Goal: Transaction & Acquisition: Obtain resource

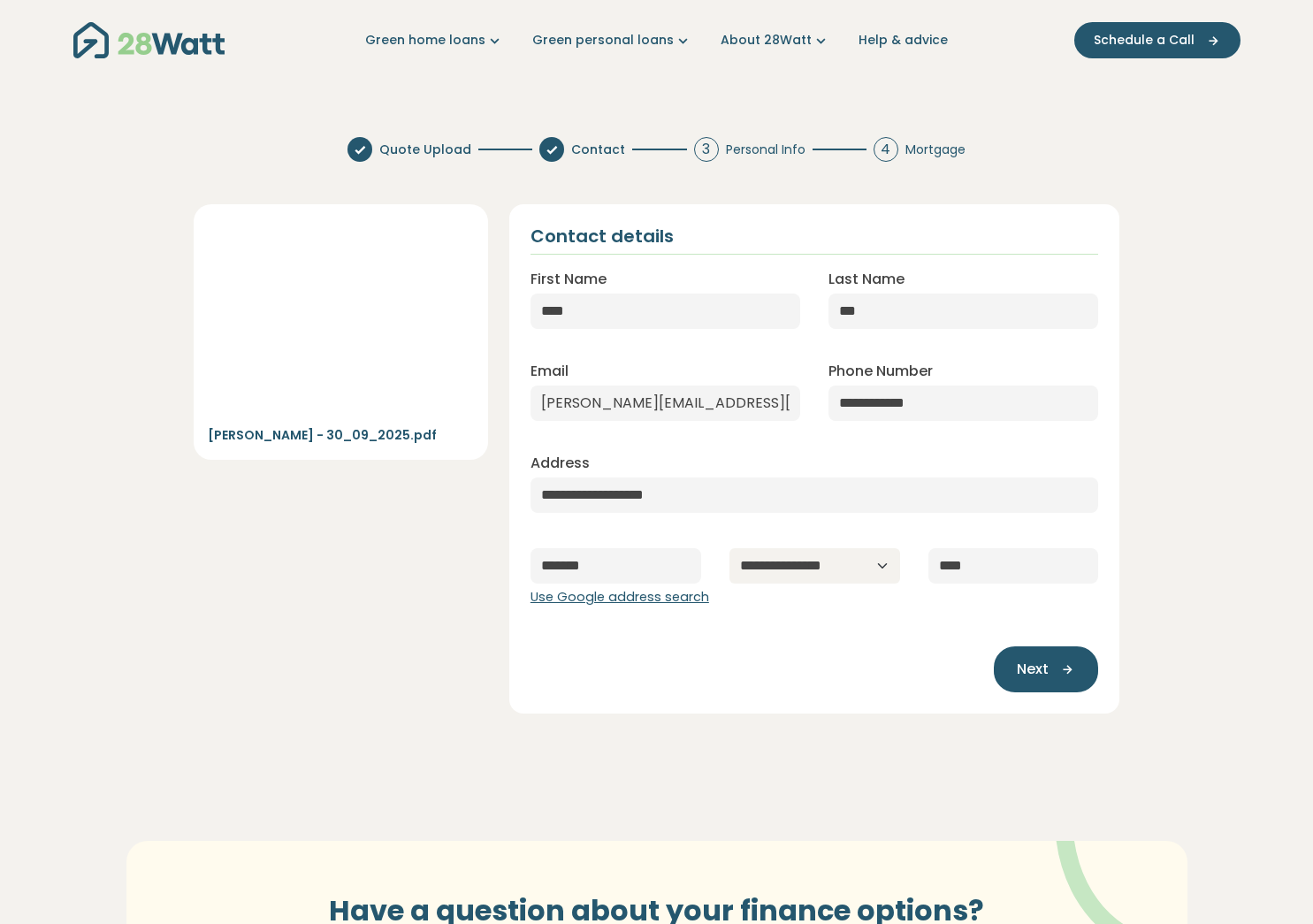
select select "***"
click at [1028, 670] on span "Next" at bounding box center [1033, 669] width 32 height 21
type input "**********"
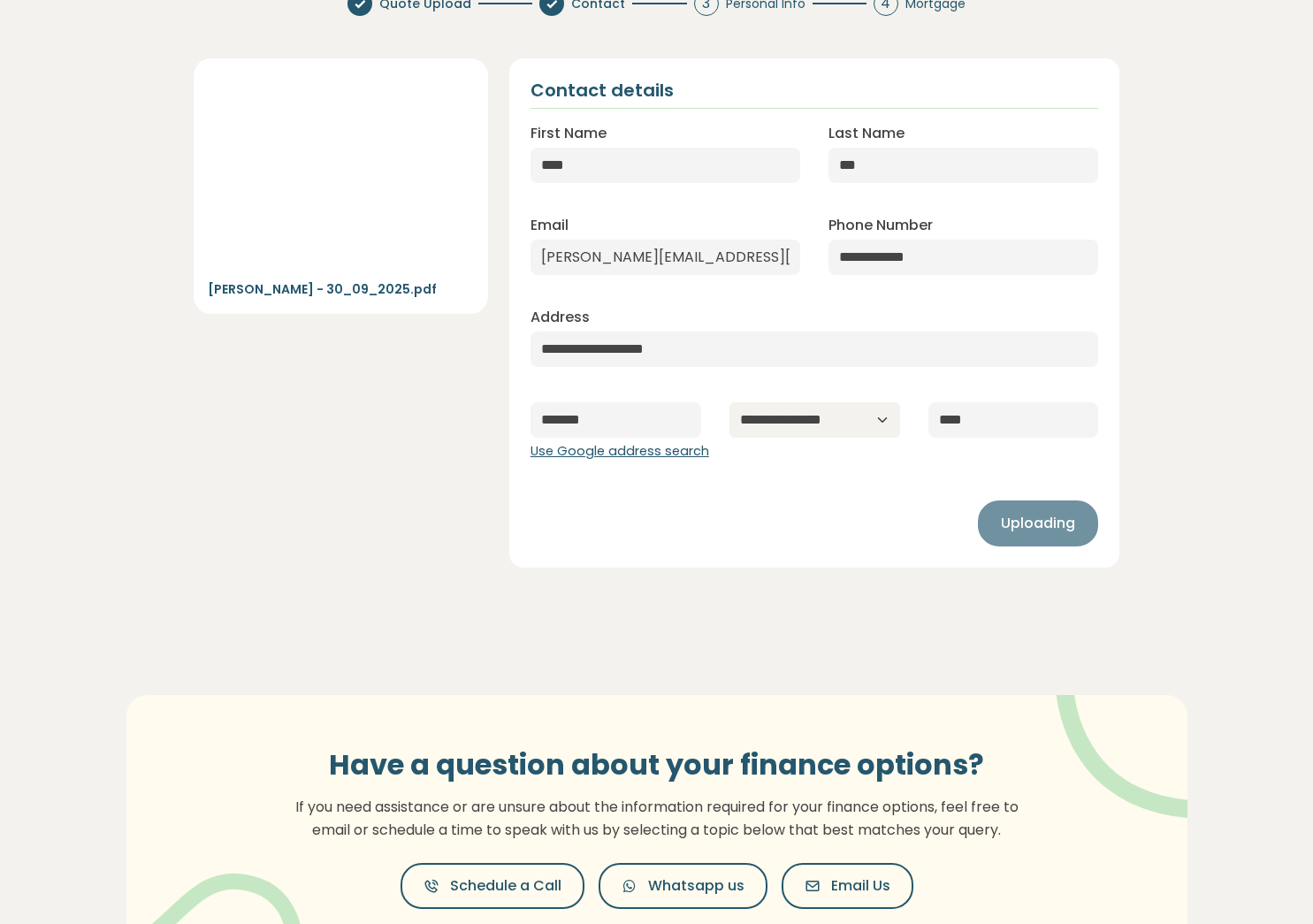
scroll to position [163, 1]
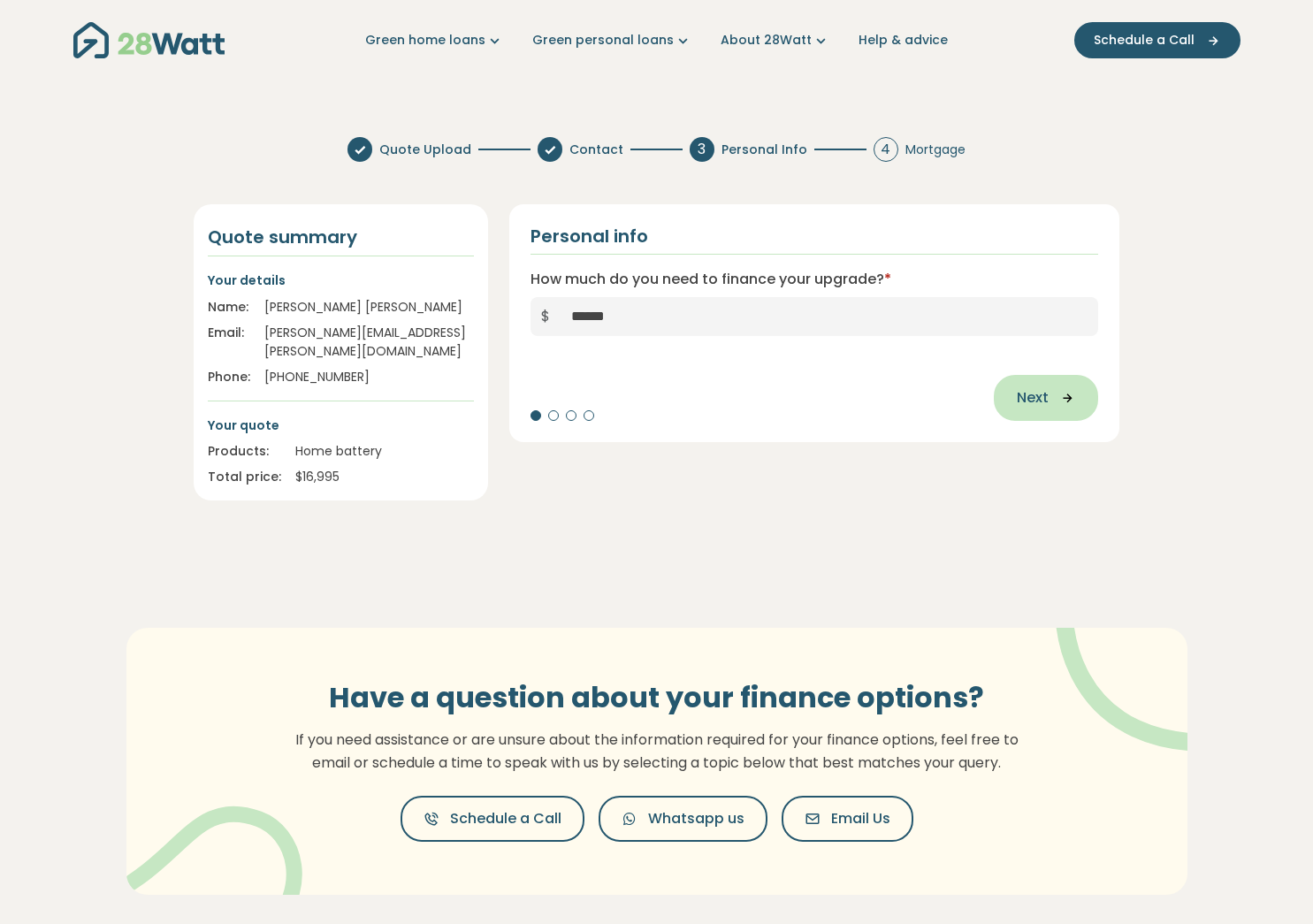
click at [1036, 408] on span "Next" at bounding box center [1033, 397] width 32 height 21
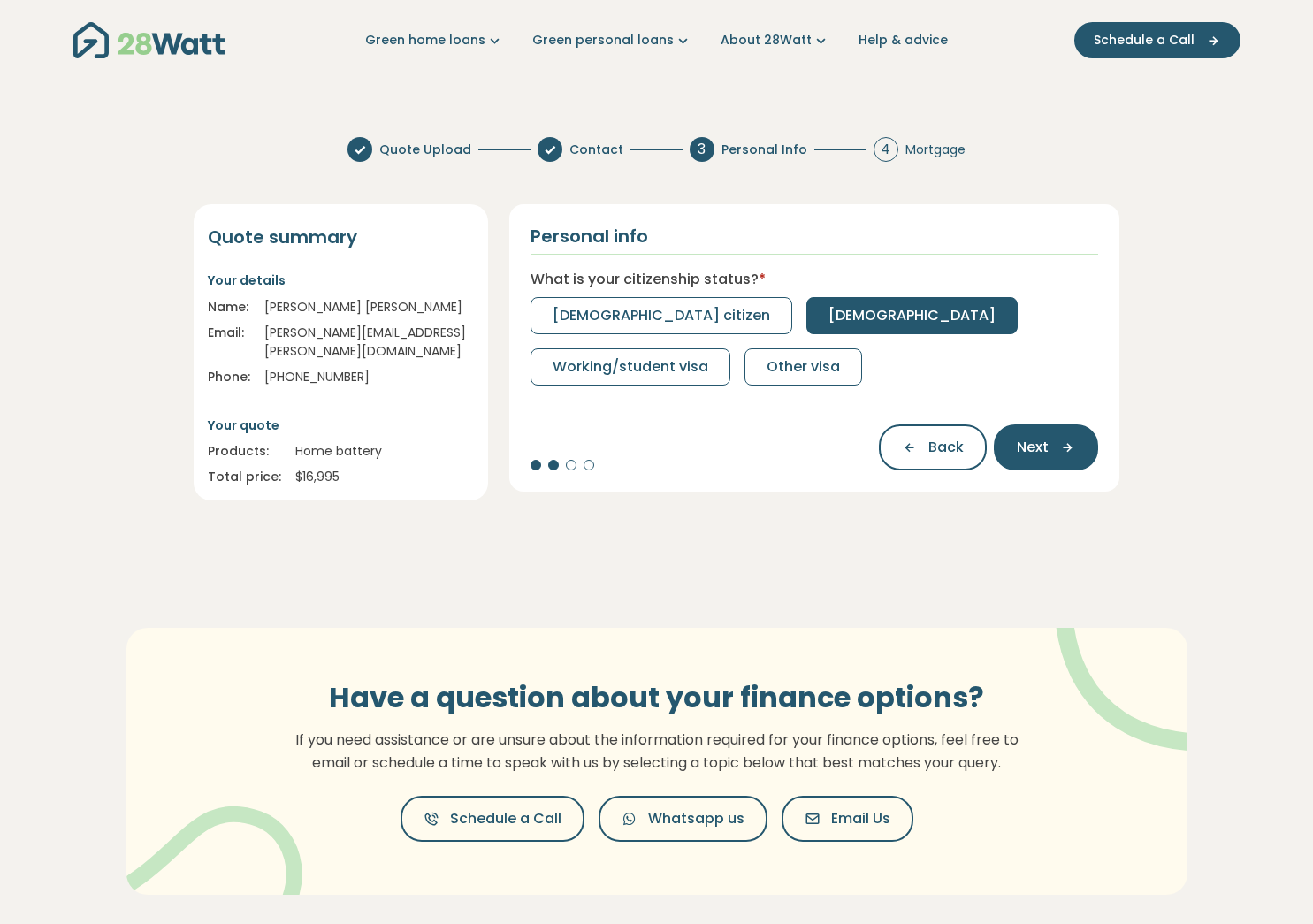
click at [829, 313] on span "[DEMOGRAPHIC_DATA]" at bounding box center [912, 315] width 167 height 21
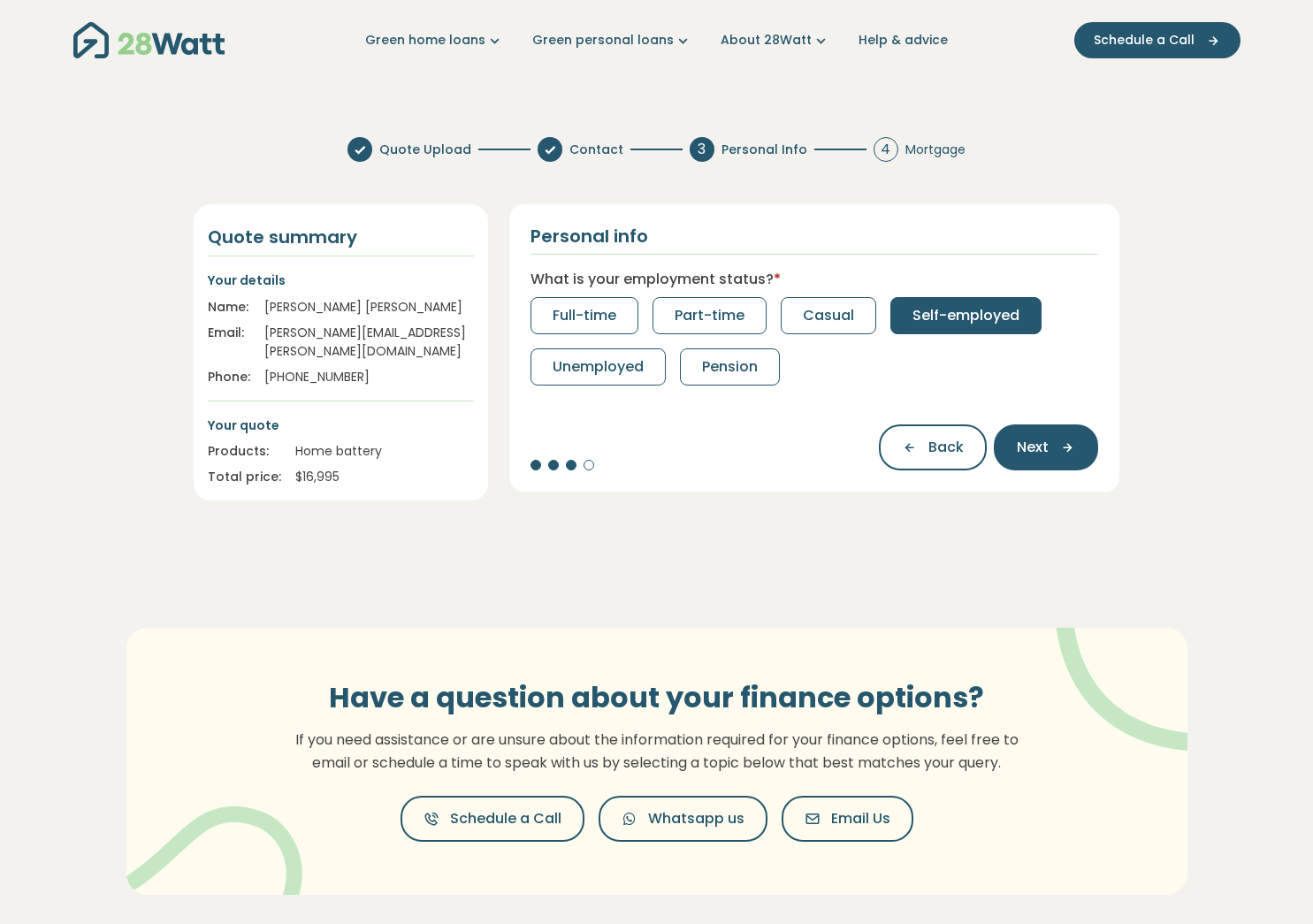
click at [942, 318] on span "Self-employed" at bounding box center [966, 315] width 107 height 21
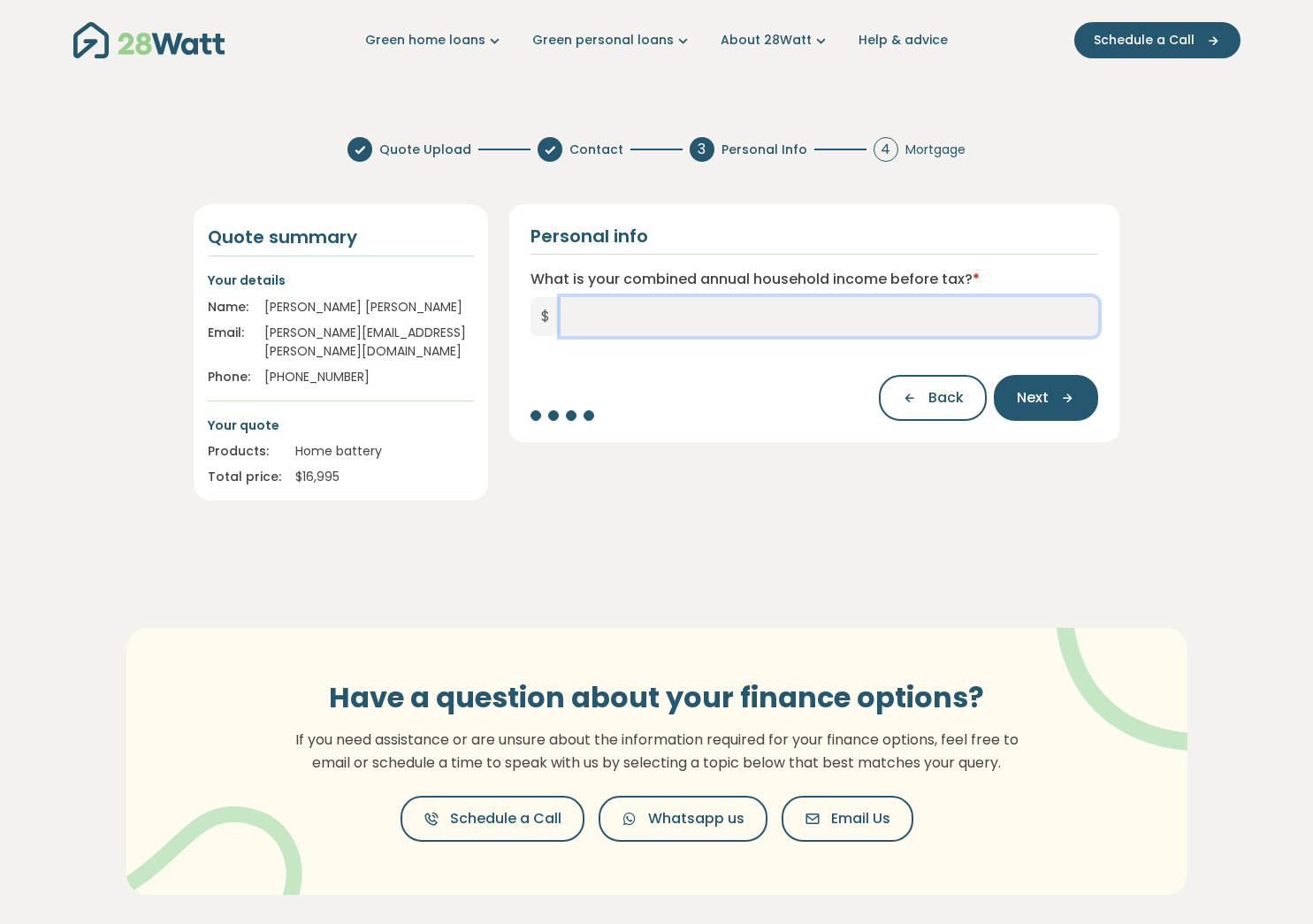
click at [582, 315] on input "What is your combined annual household income before tax? *" at bounding box center [830, 316] width 538 height 39
type input "*******"
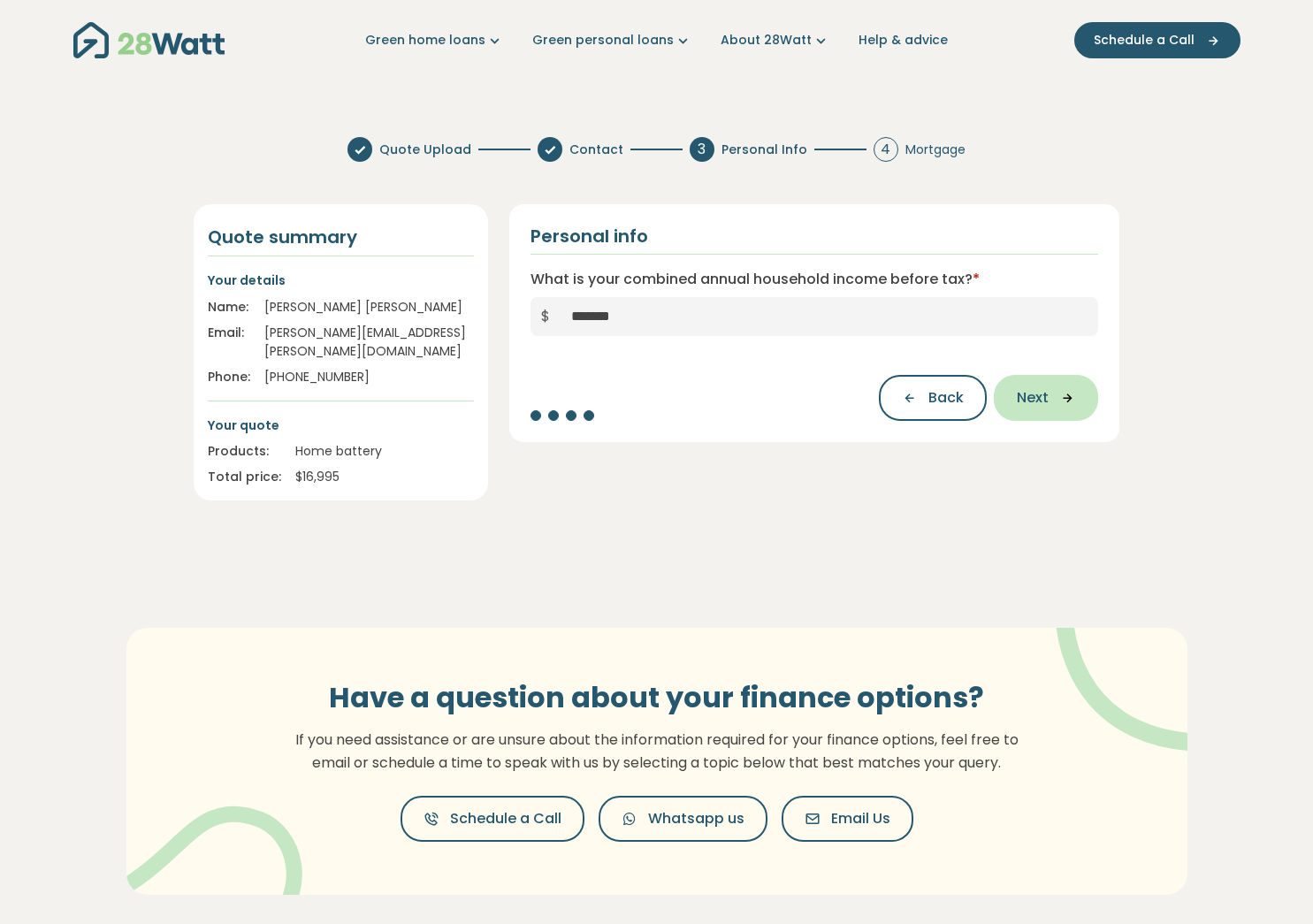
click at [1060, 406] on icon "button" at bounding box center [1062, 397] width 26 height 16
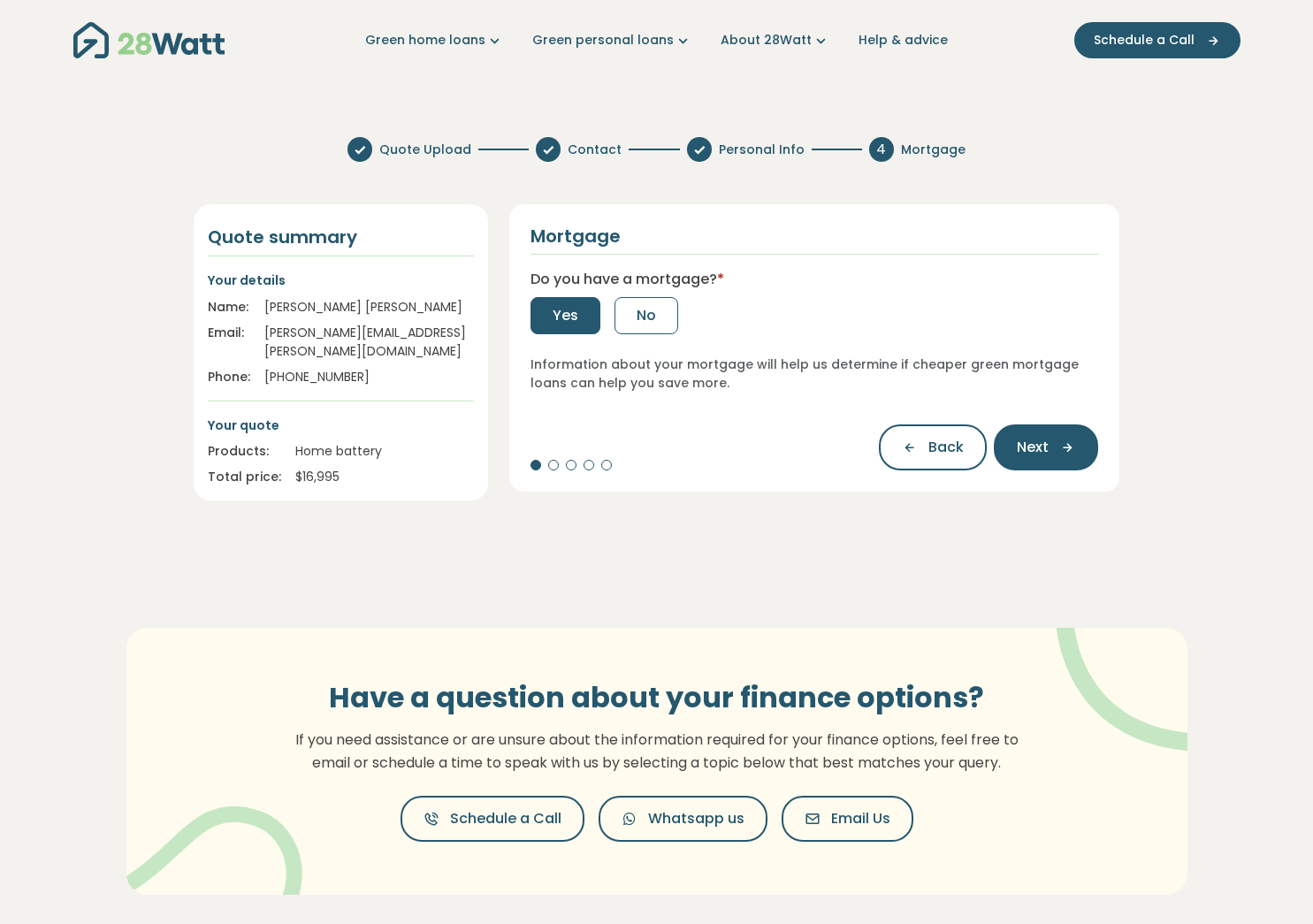
click at [562, 308] on span "Yes" at bounding box center [565, 315] width 26 height 21
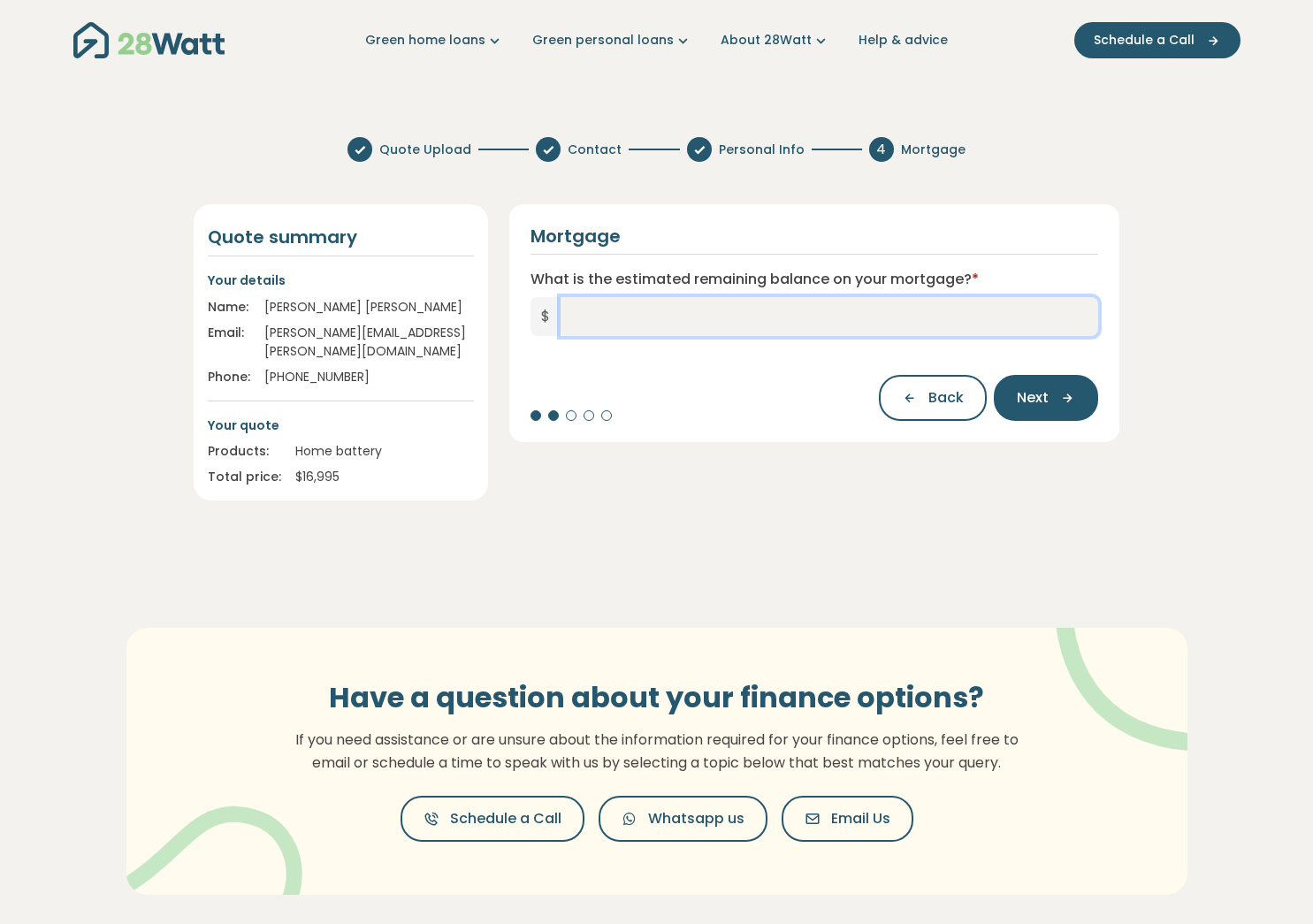
click at [575, 330] on input "What is the estimated remaining balance on your mortgage? *" at bounding box center [830, 316] width 538 height 39
type input "*******"
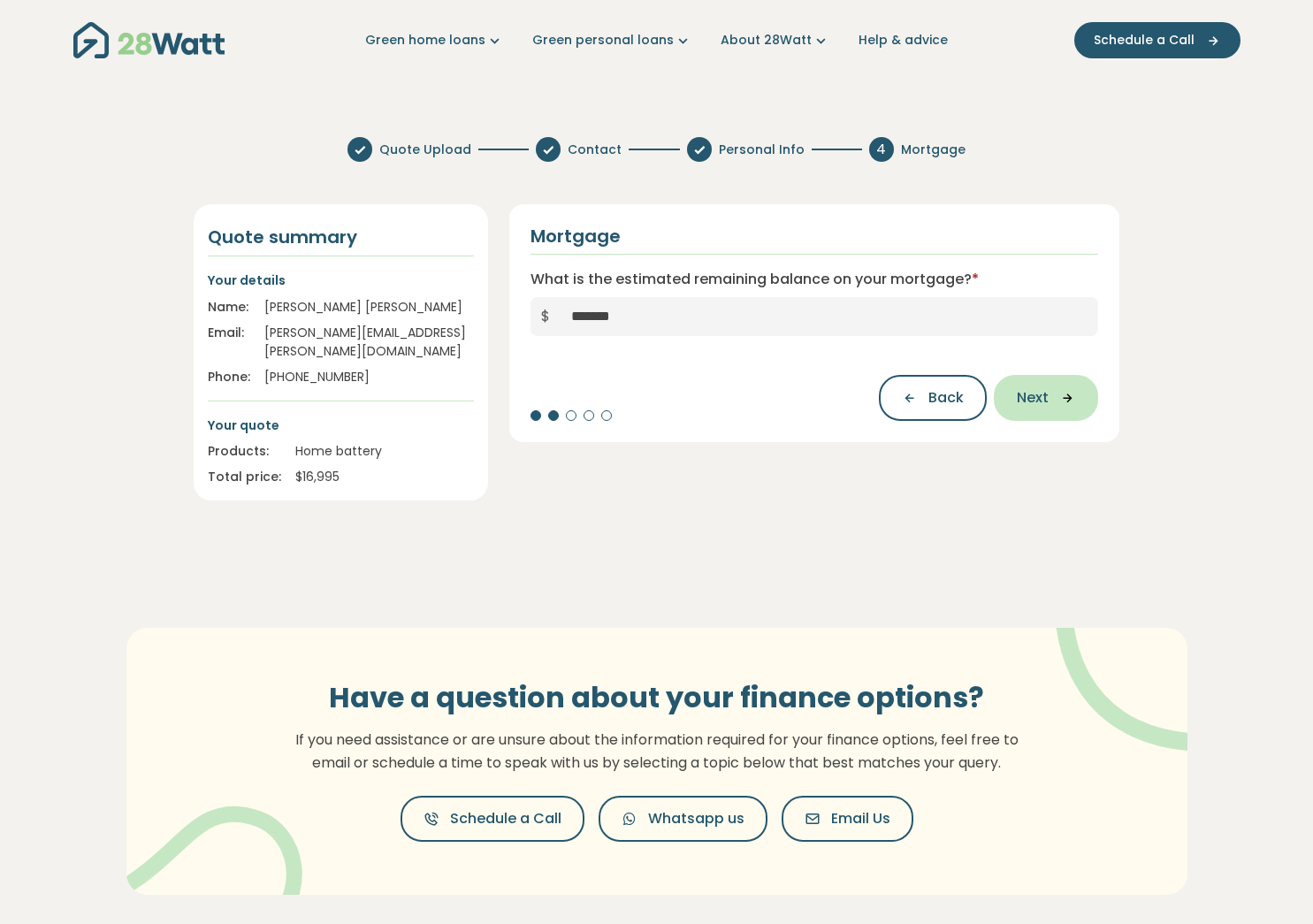
click at [1071, 409] on button "Next" at bounding box center [1046, 397] width 104 height 46
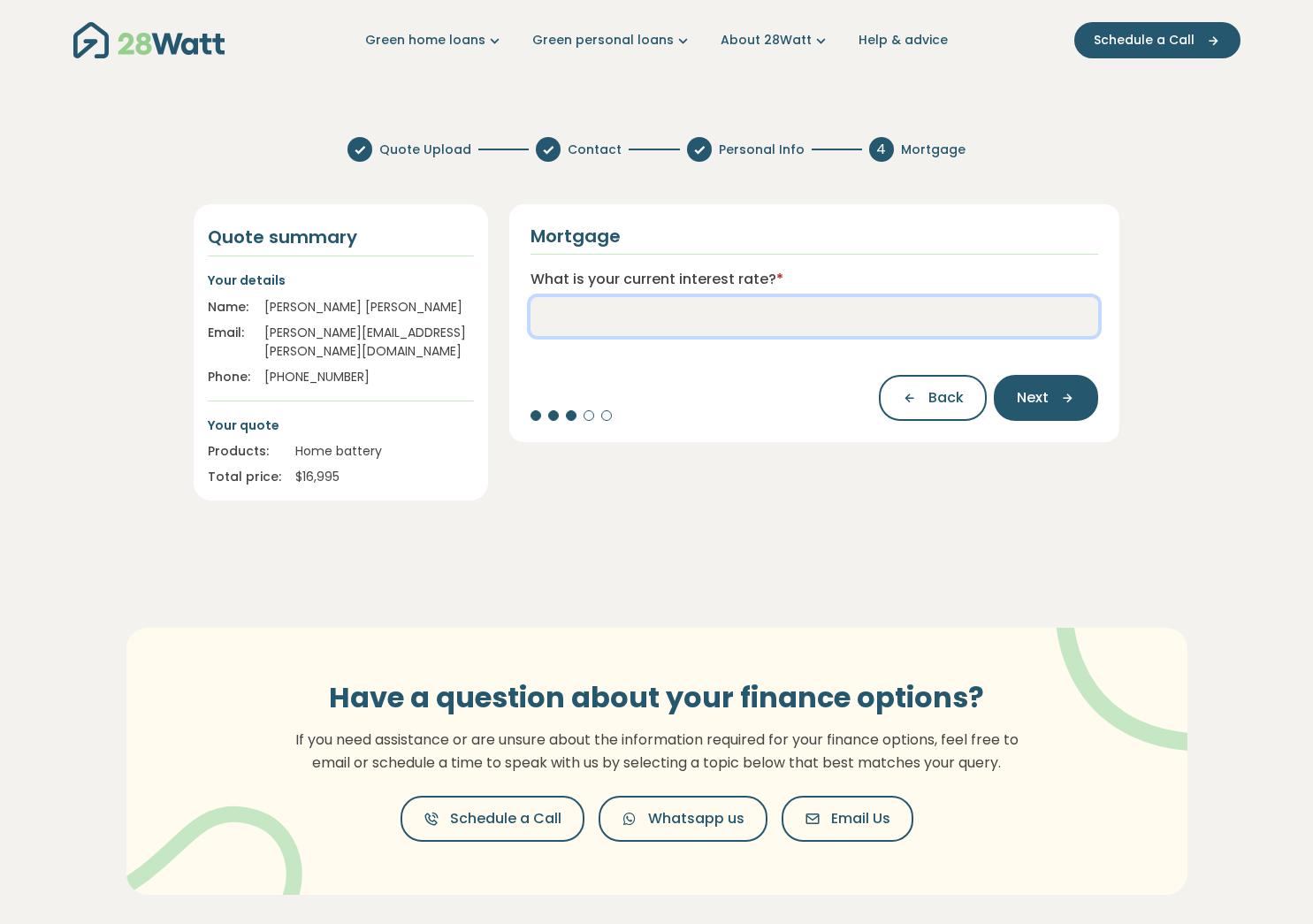
click at [728, 319] on input "What is your current interest rate? *" at bounding box center [814, 316] width 569 height 39
type input "****"
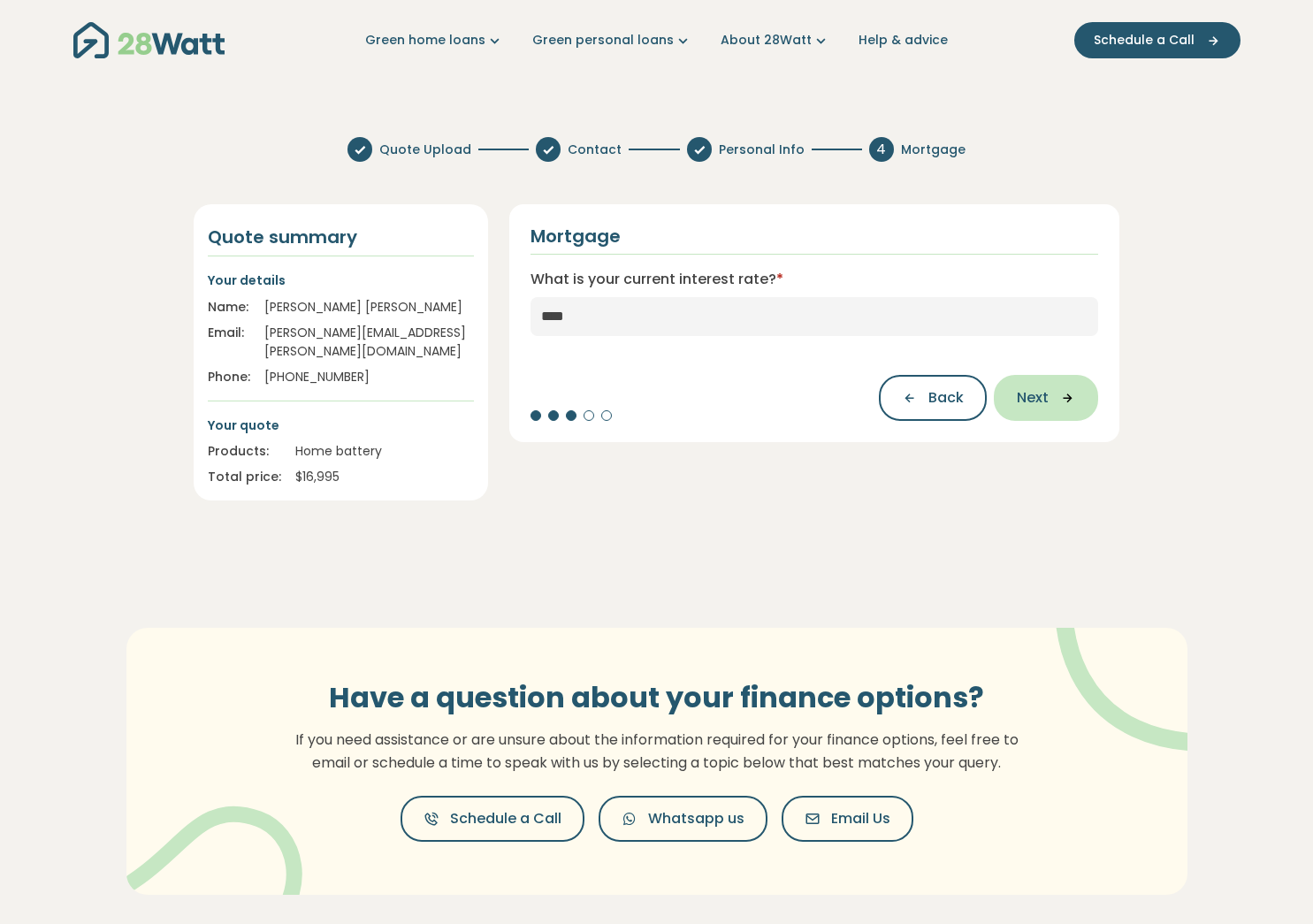
click at [1059, 397] on icon "button" at bounding box center [1062, 397] width 26 height 16
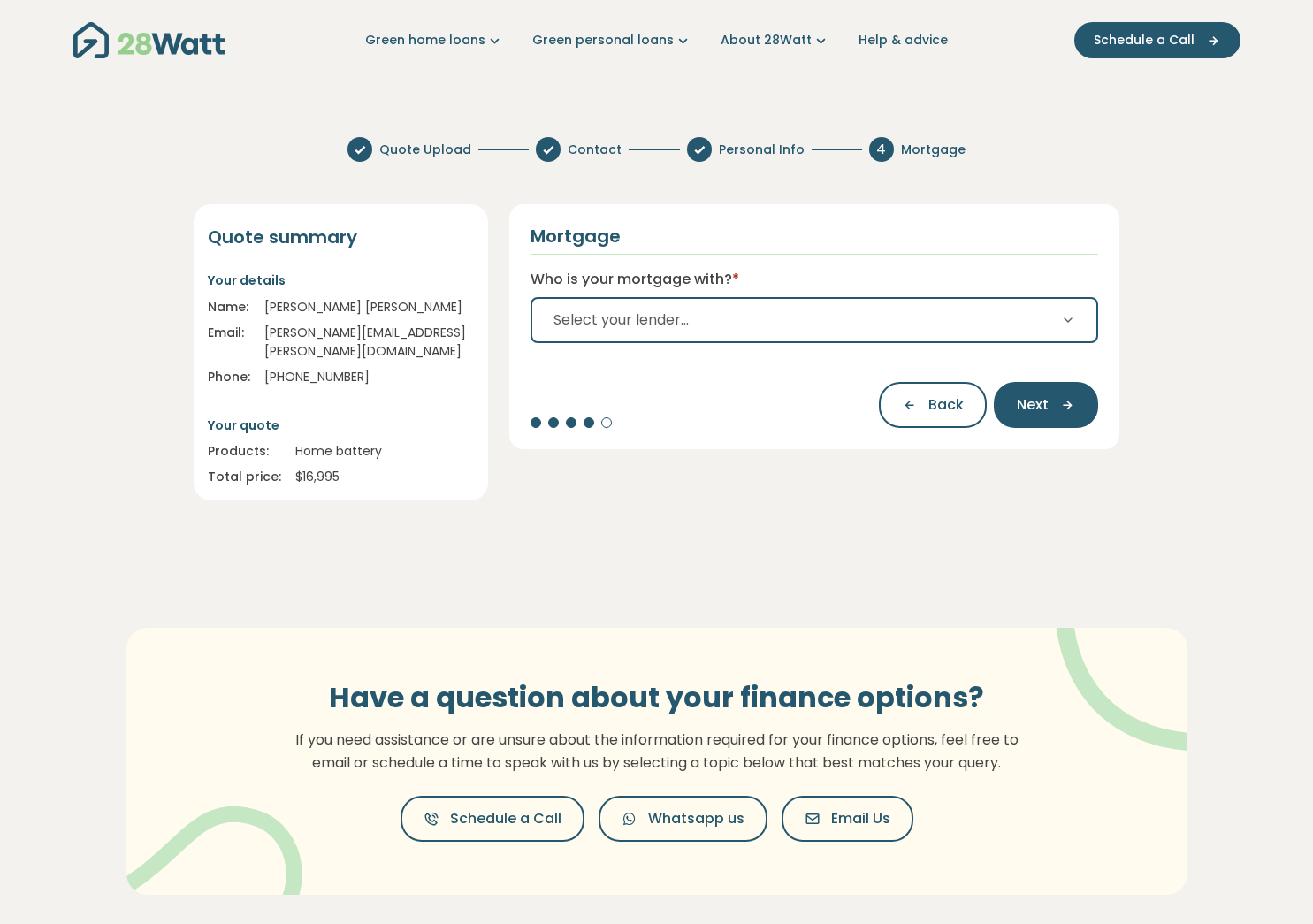
click at [864, 327] on button "Select your lender..." at bounding box center [814, 320] width 569 height 46
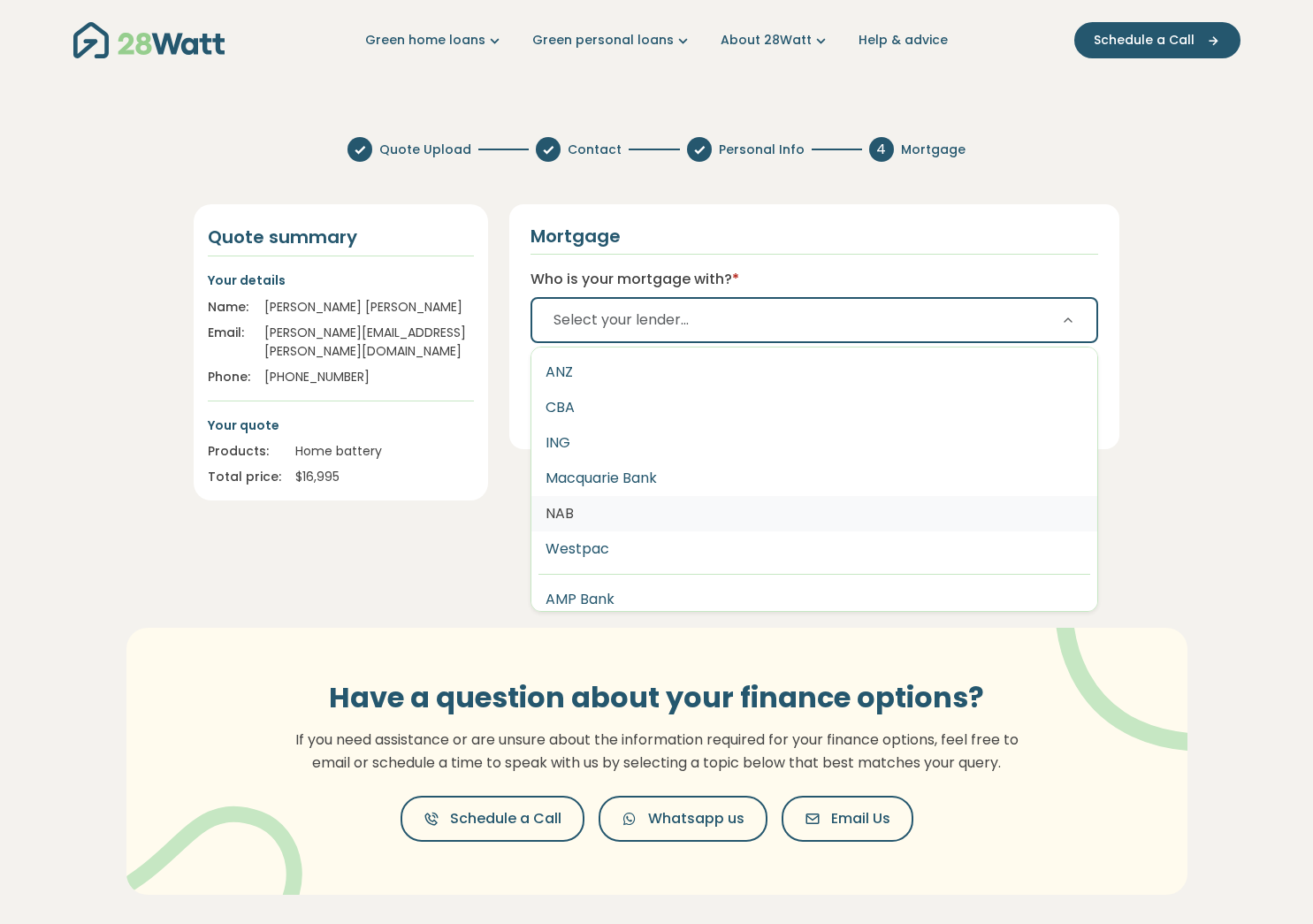
click at [658, 511] on button "NAB" at bounding box center [814, 513] width 567 height 35
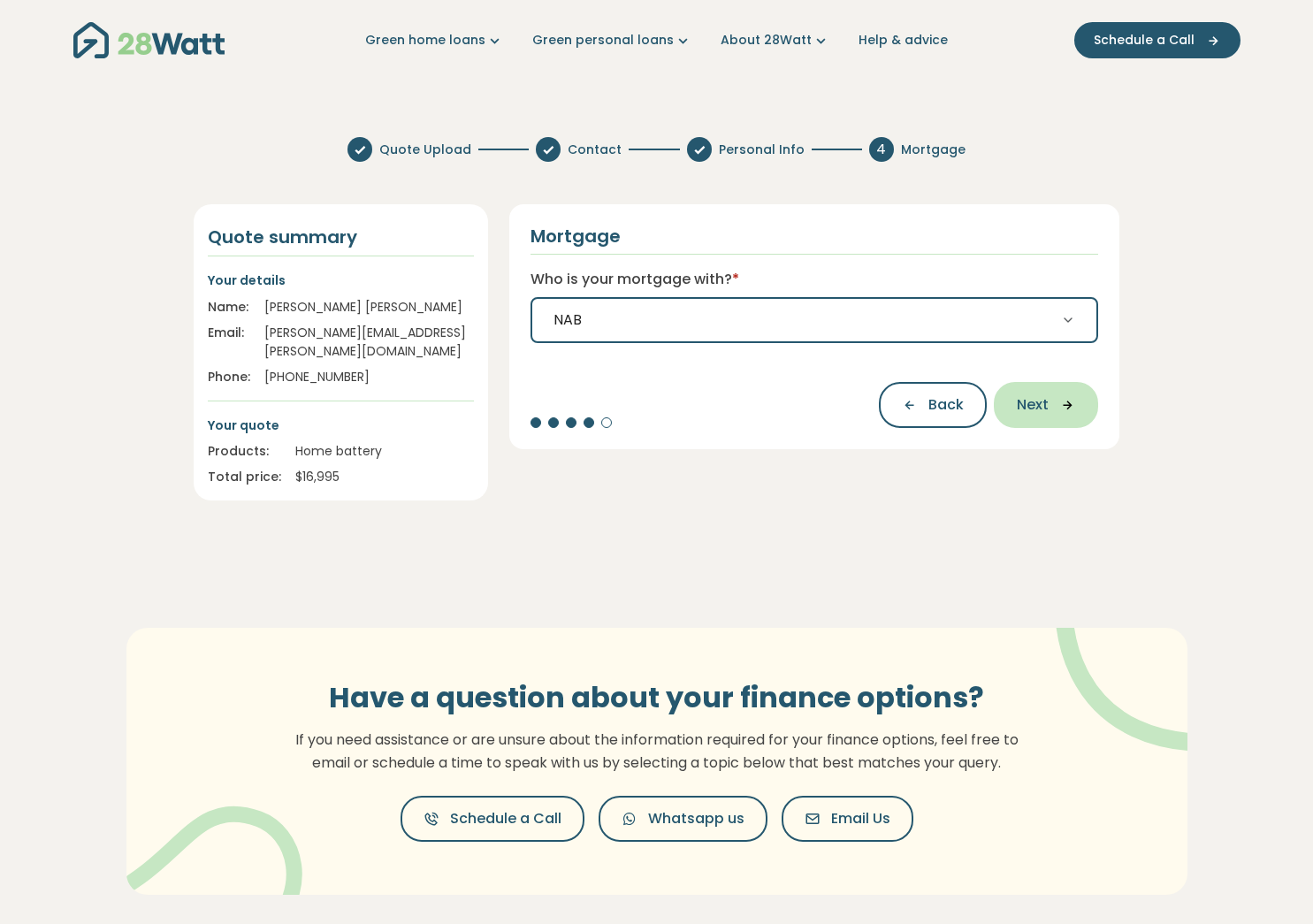
click at [1049, 394] on span "Next" at bounding box center [1033, 405] width 32 height 21
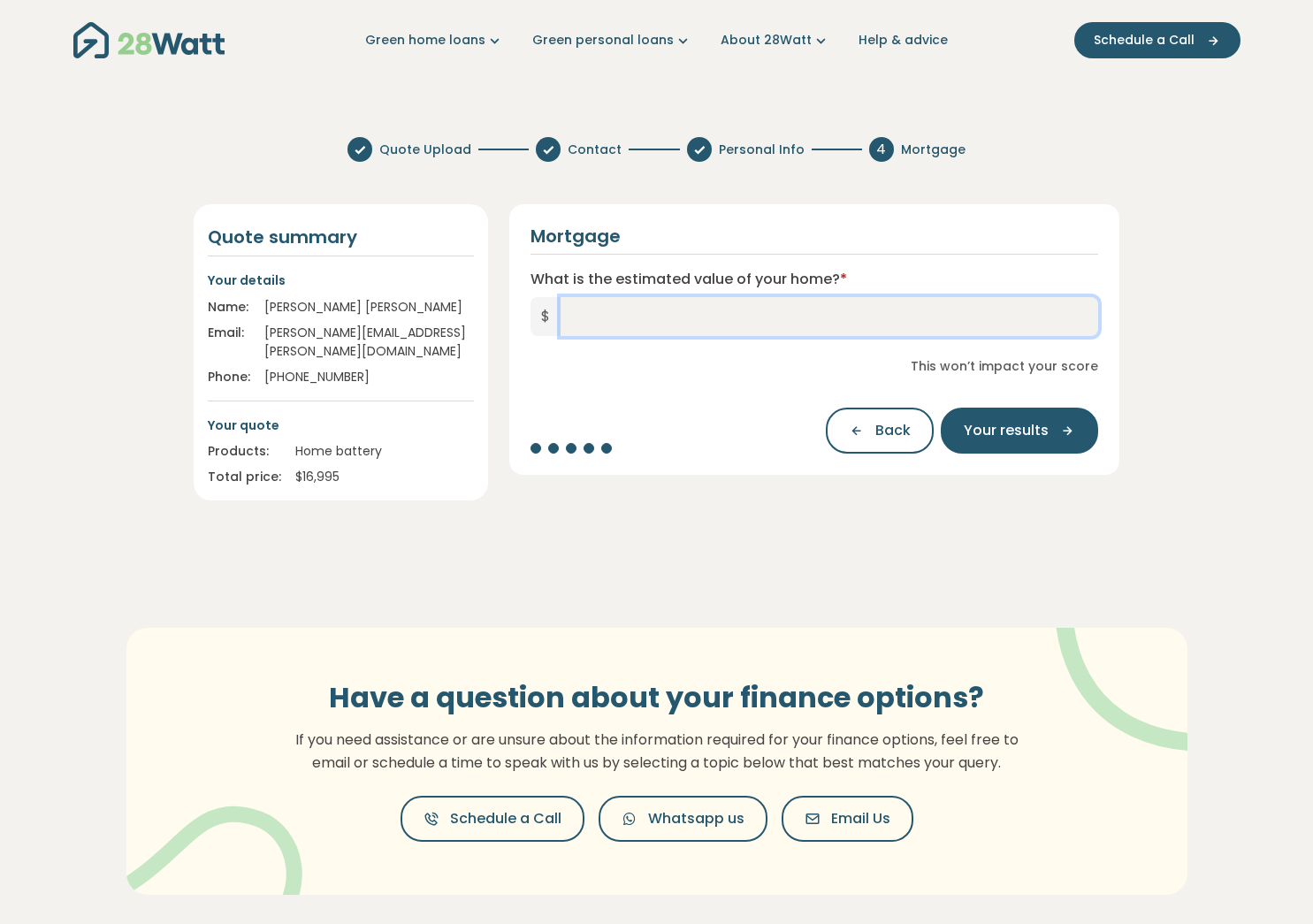
click at [597, 308] on input "What is the estimated value of your home? *" at bounding box center [830, 316] width 538 height 39
type input "*******"
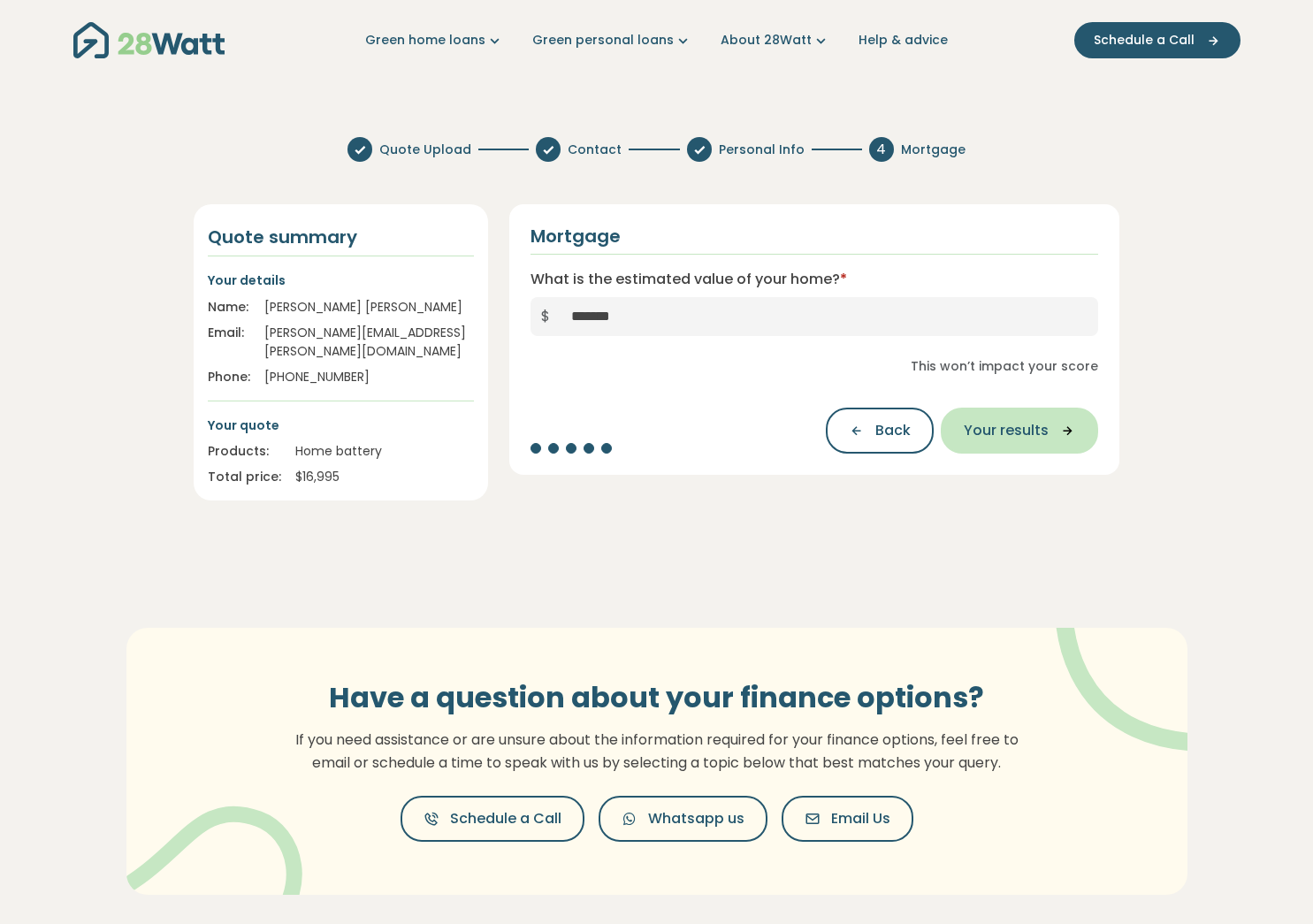
click at [1006, 441] on span "Your results" at bounding box center [1007, 430] width 85 height 21
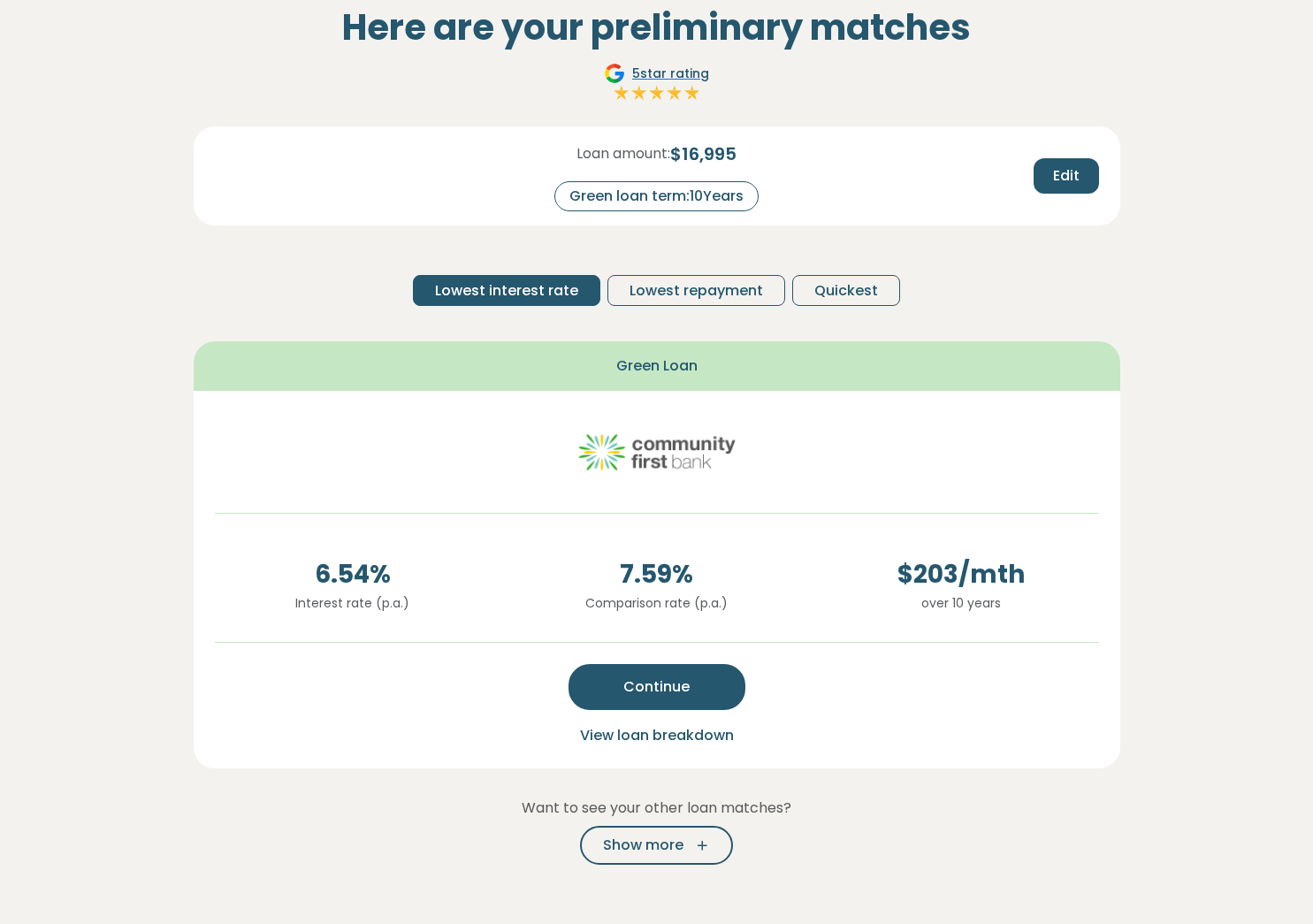
scroll to position [127, 0]
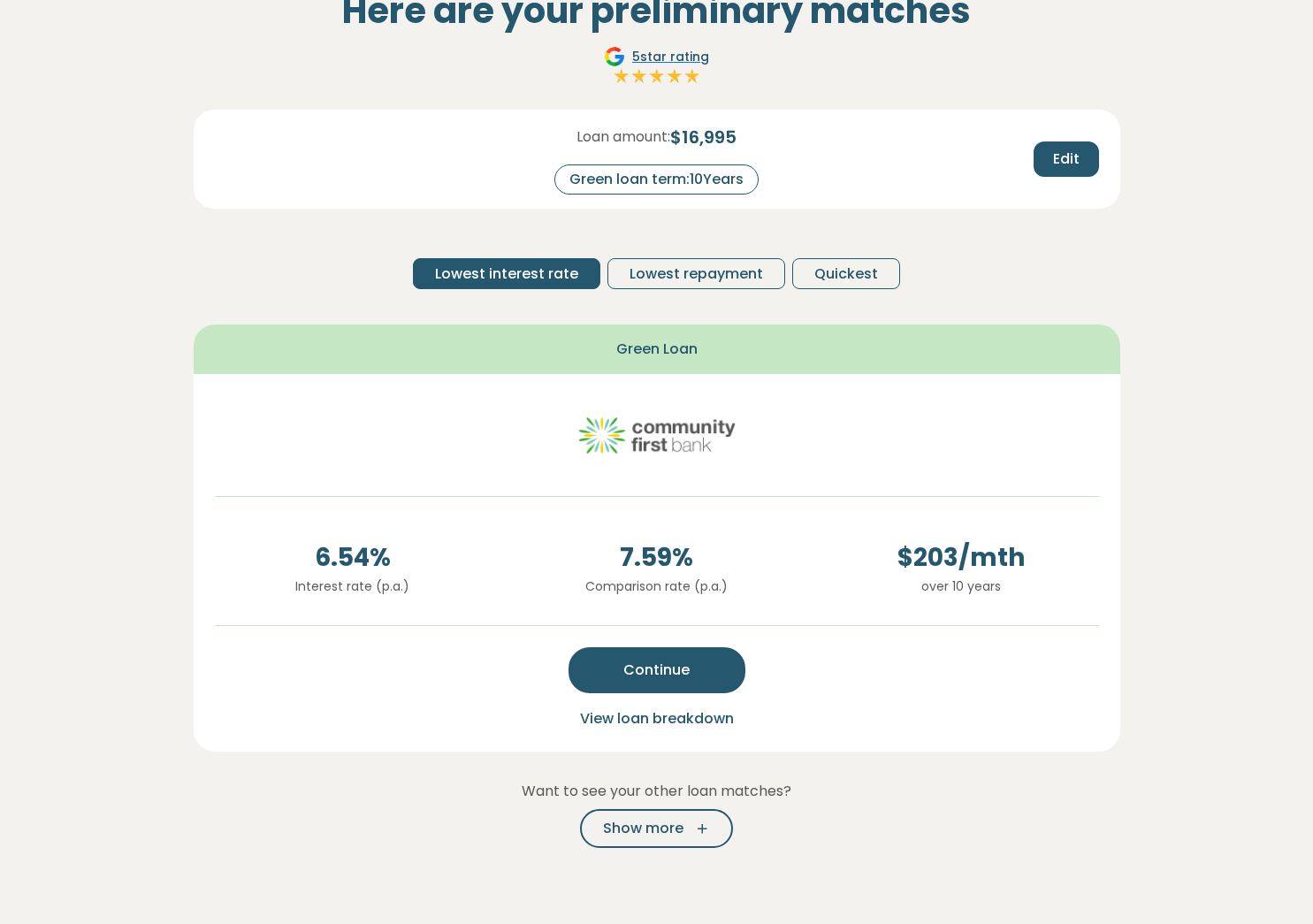
click at [666, 720] on span "View loan breakdown" at bounding box center [656, 718] width 154 height 20
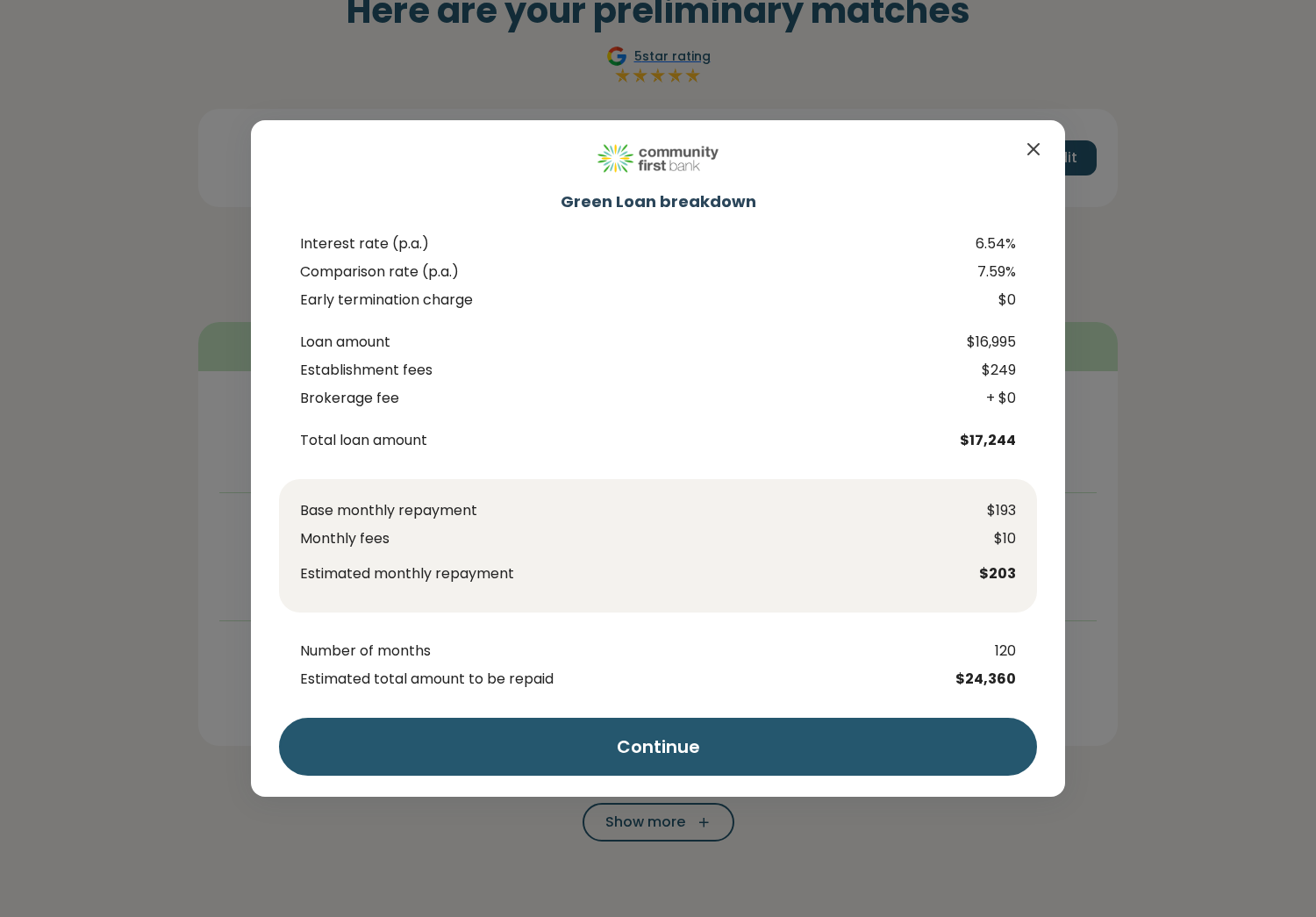
click at [1035, 149] on icon "Close" at bounding box center [1033, 149] width 21 height 21
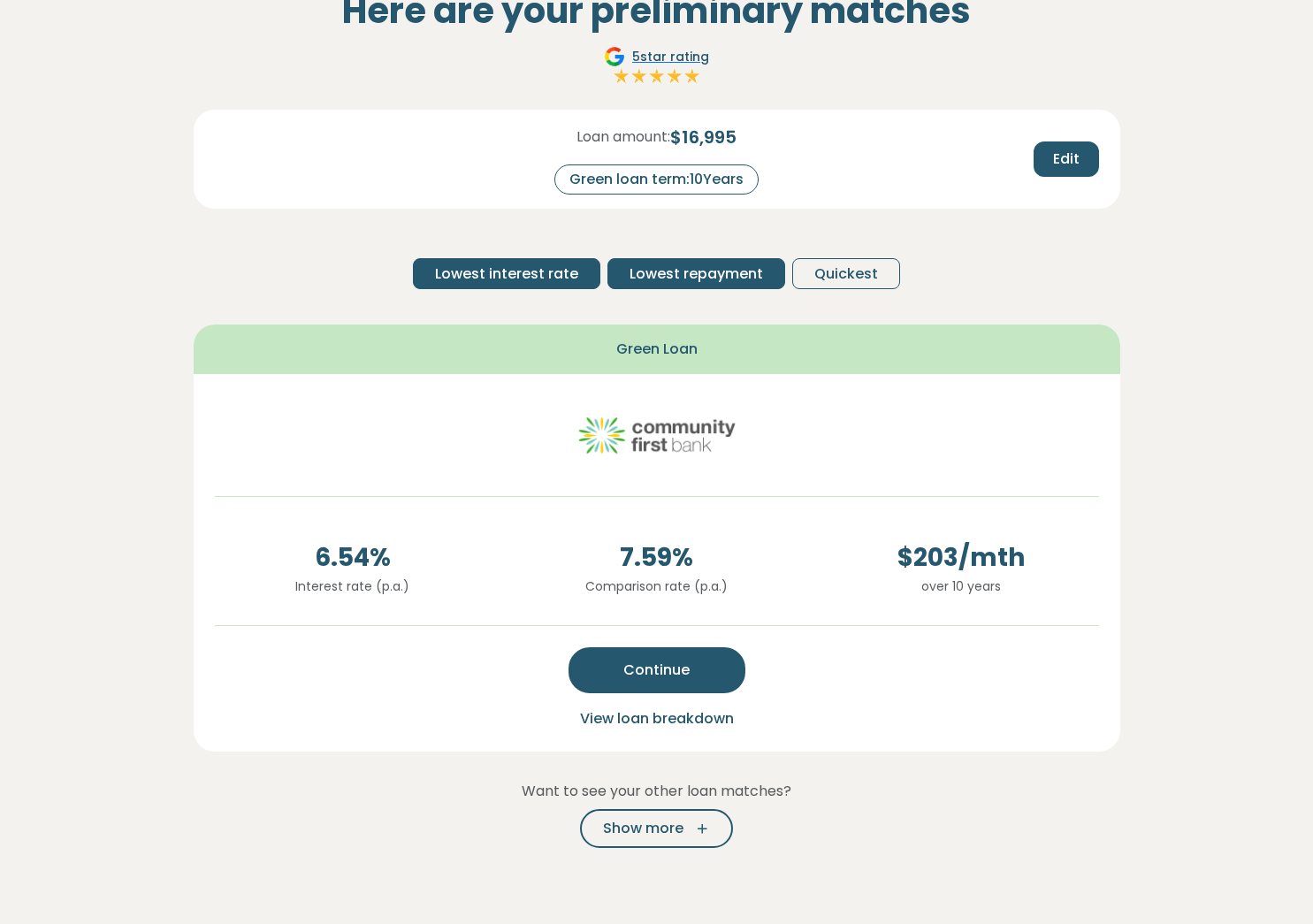
click at [685, 276] on span "Lowest repayment" at bounding box center [695, 274] width 133 height 21
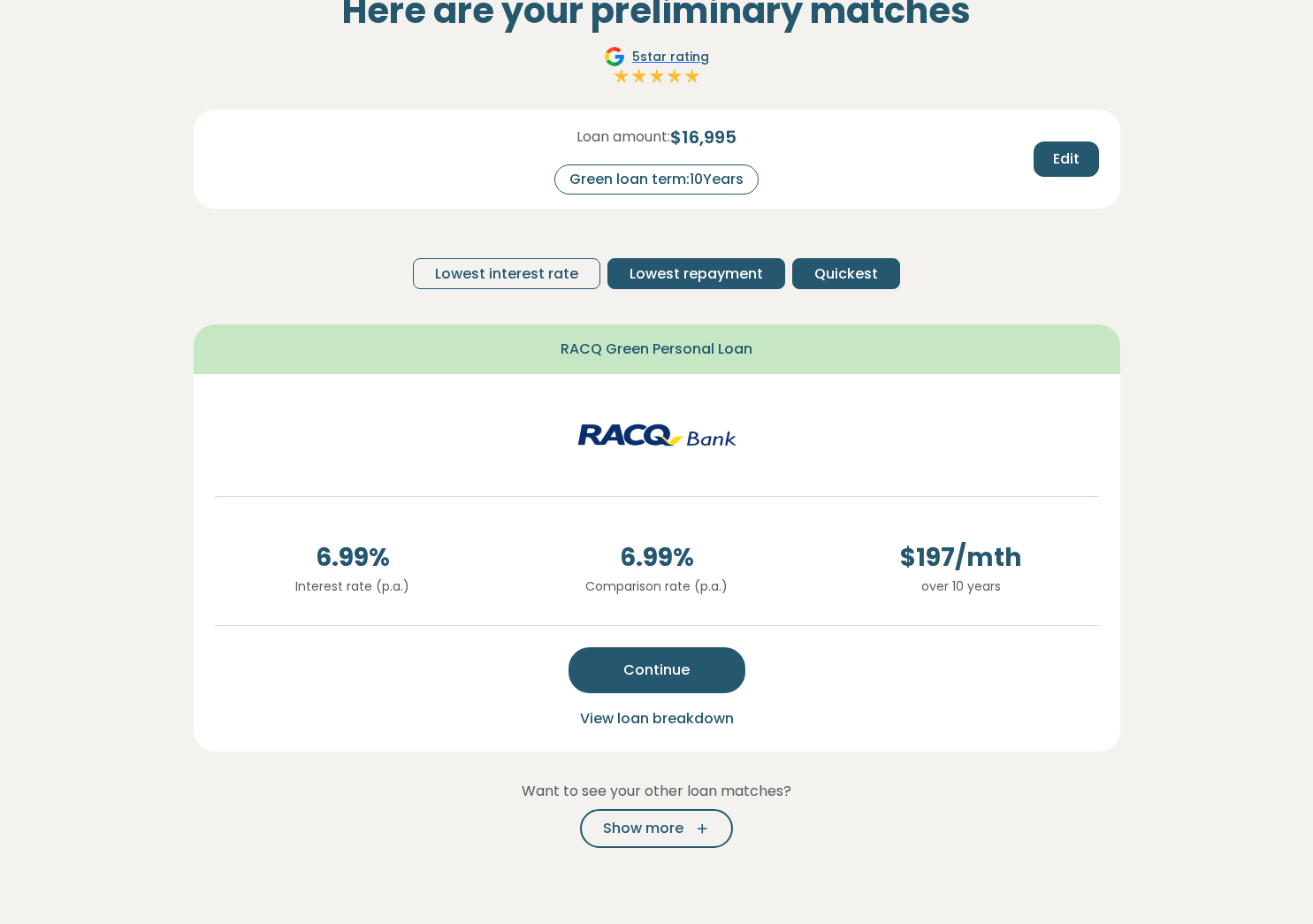
click at [843, 277] on span "Quickest" at bounding box center [846, 274] width 63 height 21
click at [715, 266] on span "Lowest repayment" at bounding box center [695, 274] width 133 height 21
click at [498, 273] on span "Lowest interest rate" at bounding box center [506, 274] width 143 height 21
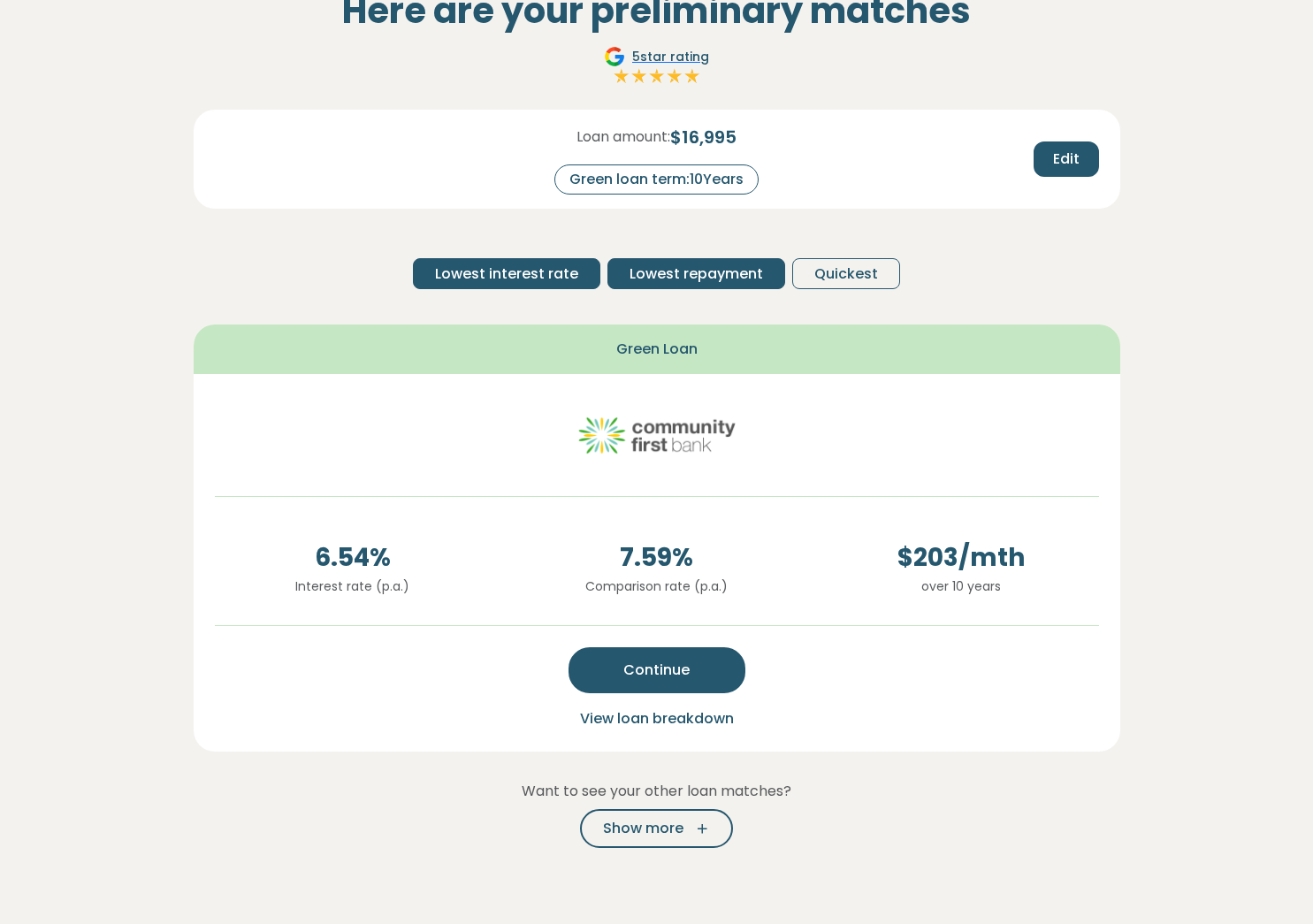
click at [639, 278] on span "Lowest repayment" at bounding box center [695, 274] width 133 height 21
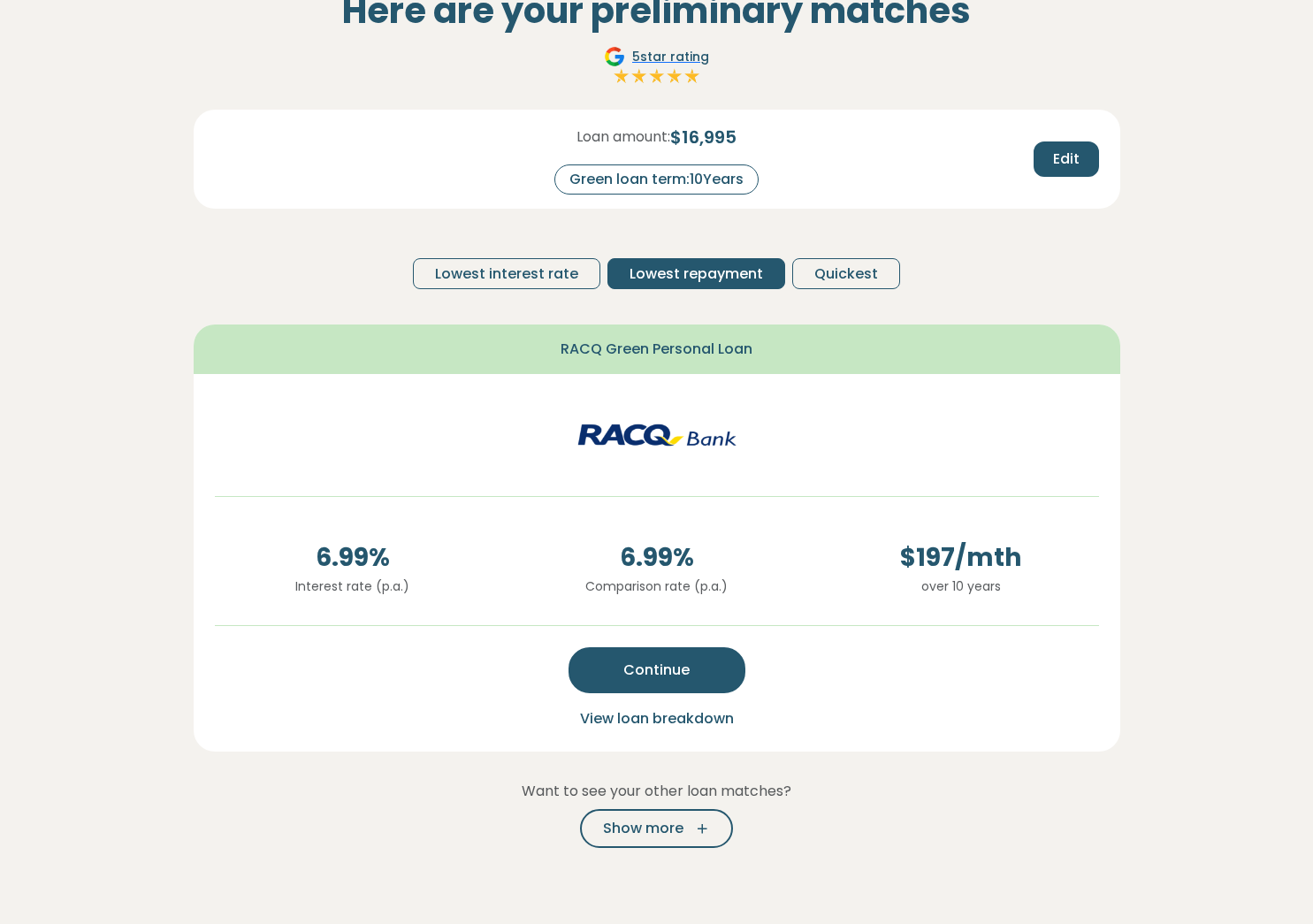
click at [601, 712] on span "View loan breakdown" at bounding box center [656, 718] width 154 height 20
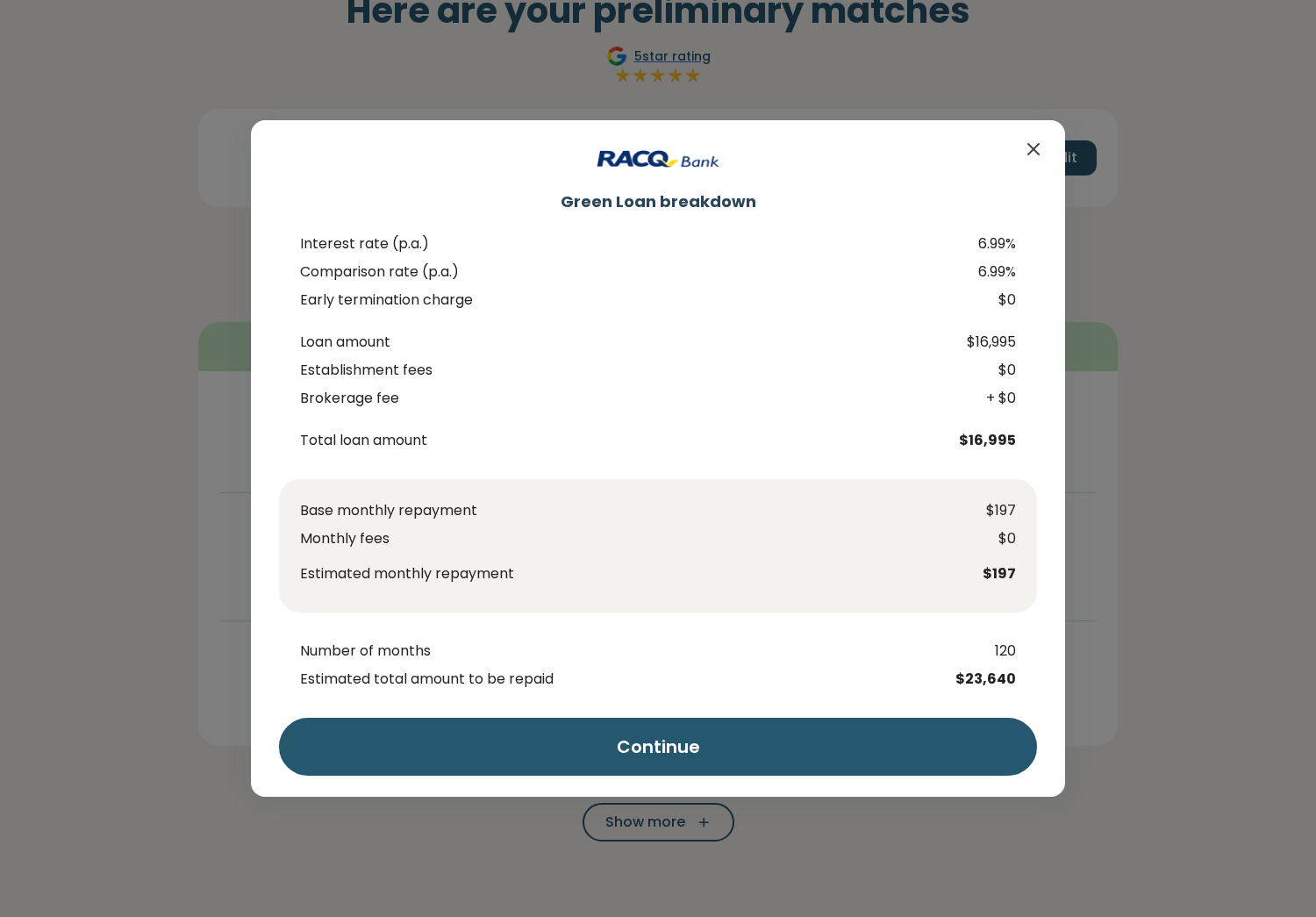
click at [1032, 149] on icon "Close" at bounding box center [1033, 149] width 21 height 21
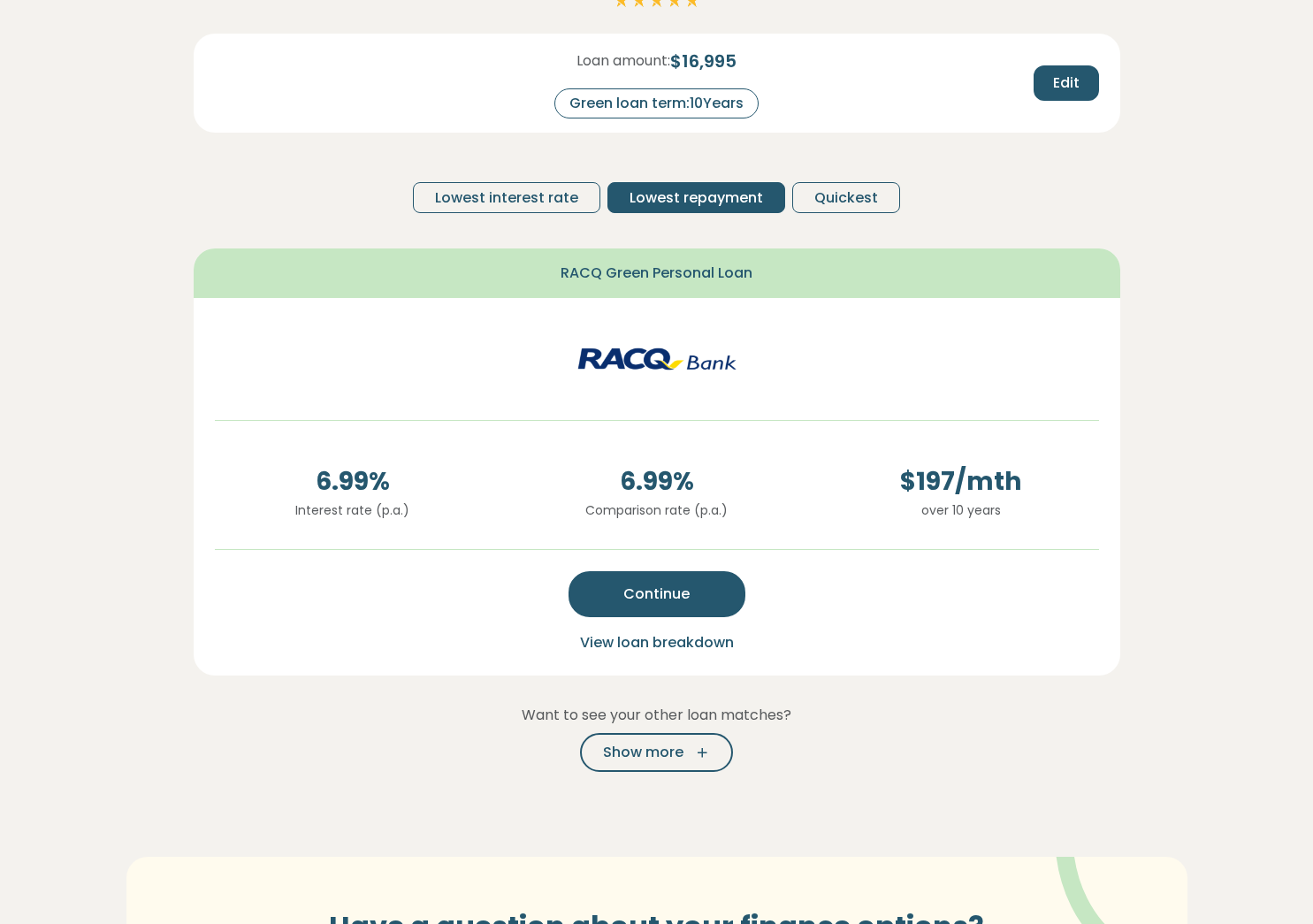
scroll to position [203, 0]
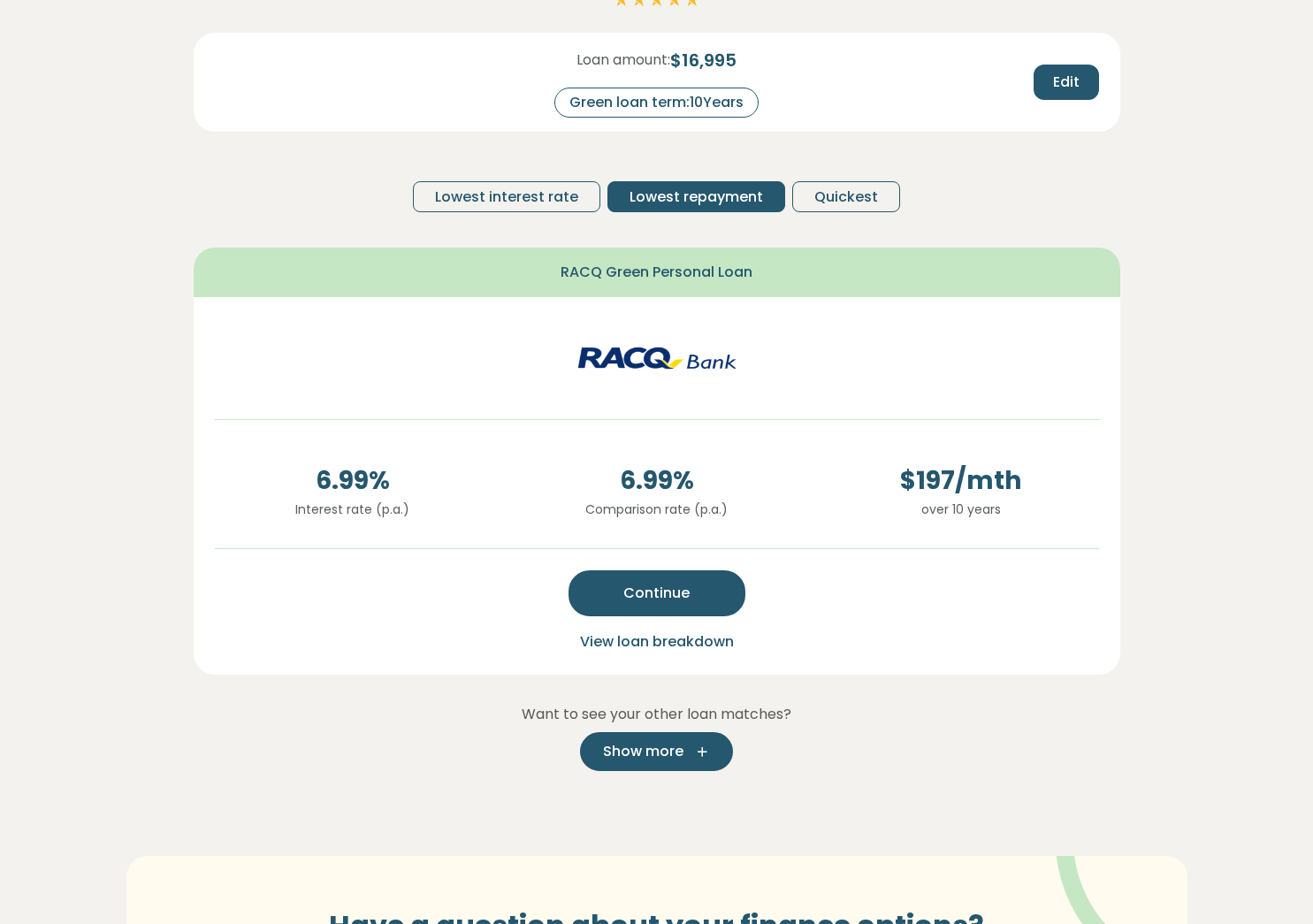
click at [646, 754] on span "Show more" at bounding box center [642, 751] width 80 height 21
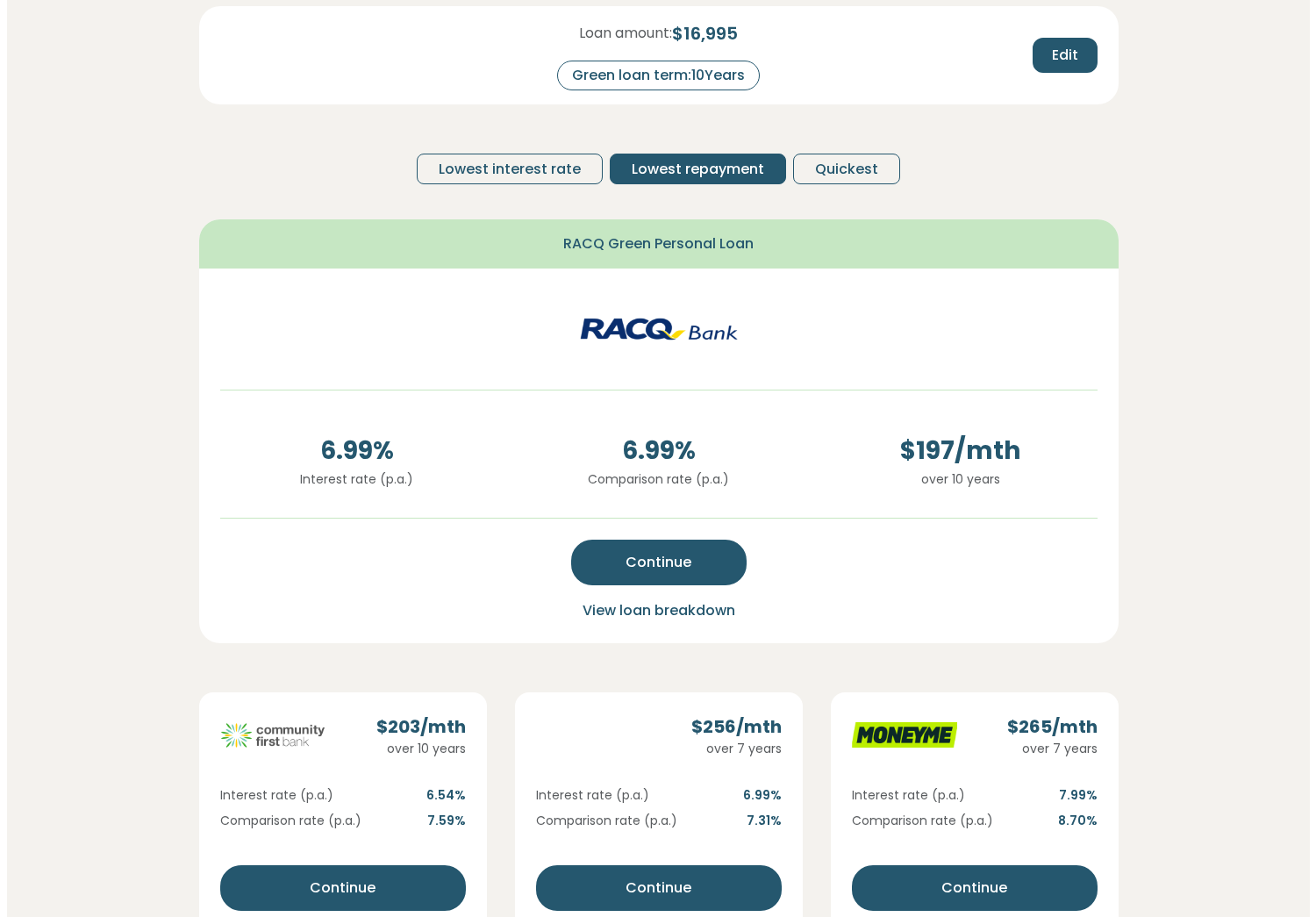
scroll to position [232, 0]
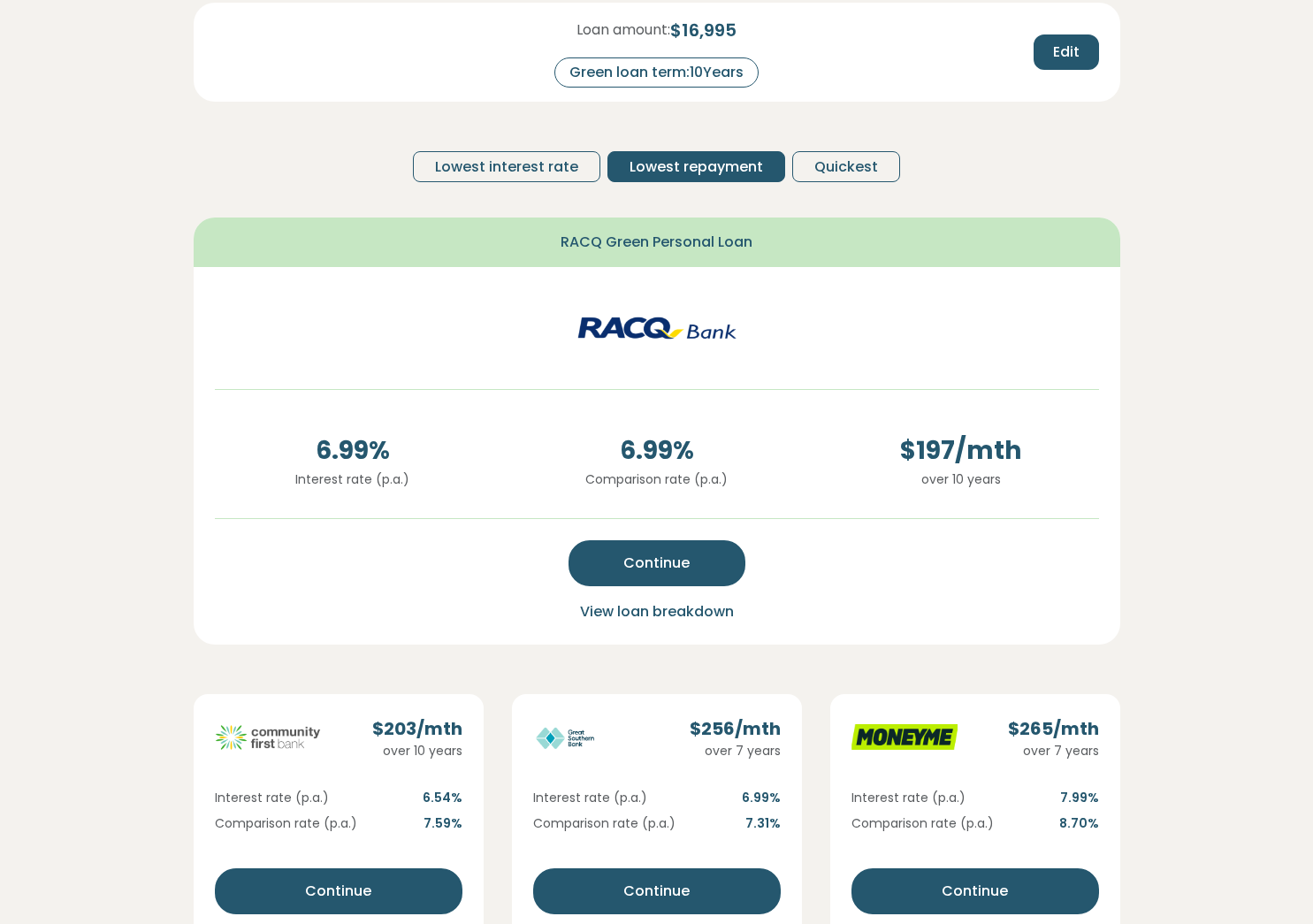
click at [616, 616] on span "View loan breakdown" at bounding box center [656, 611] width 154 height 20
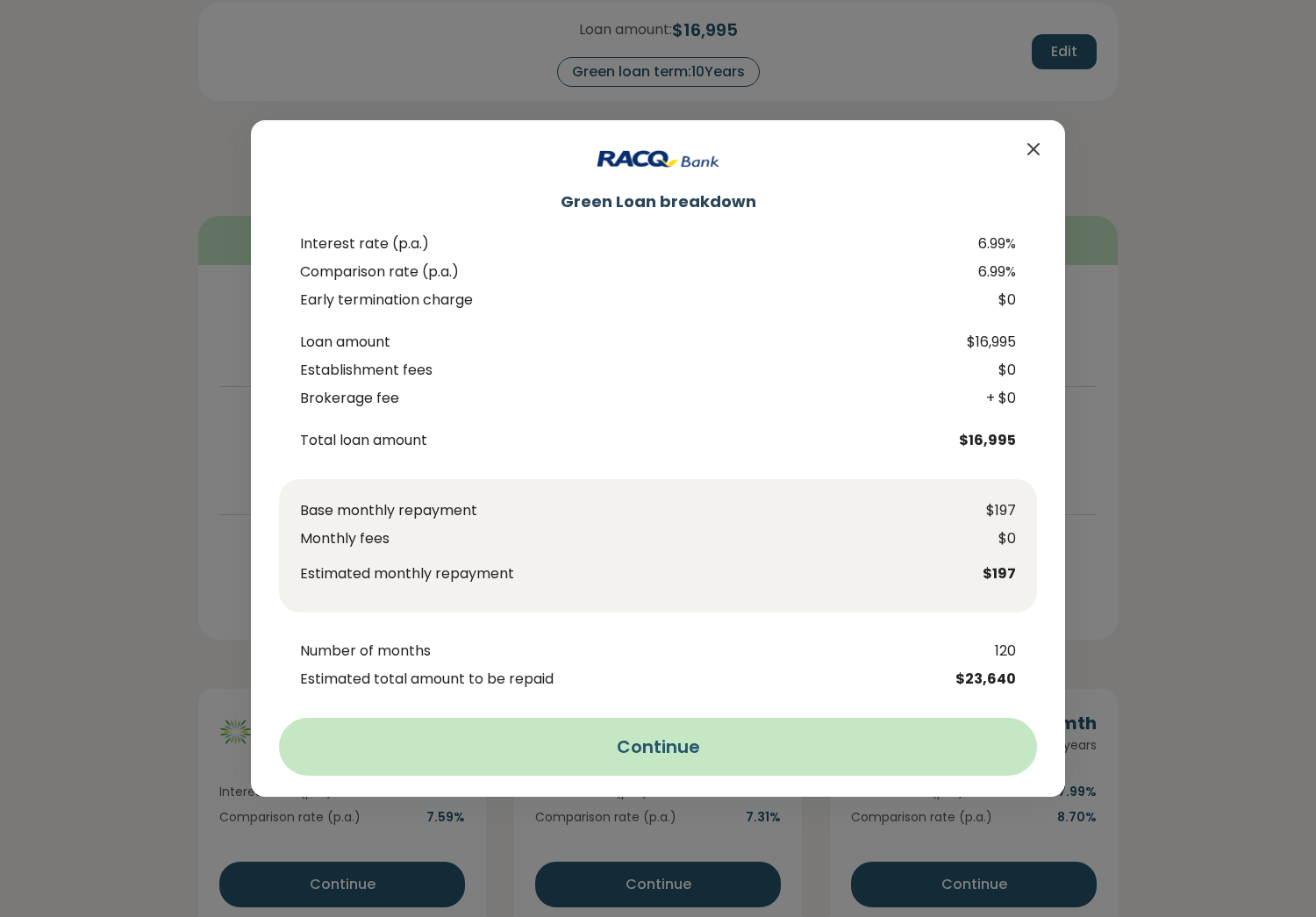
click at [606, 747] on button "Continue" at bounding box center [658, 747] width 758 height 58
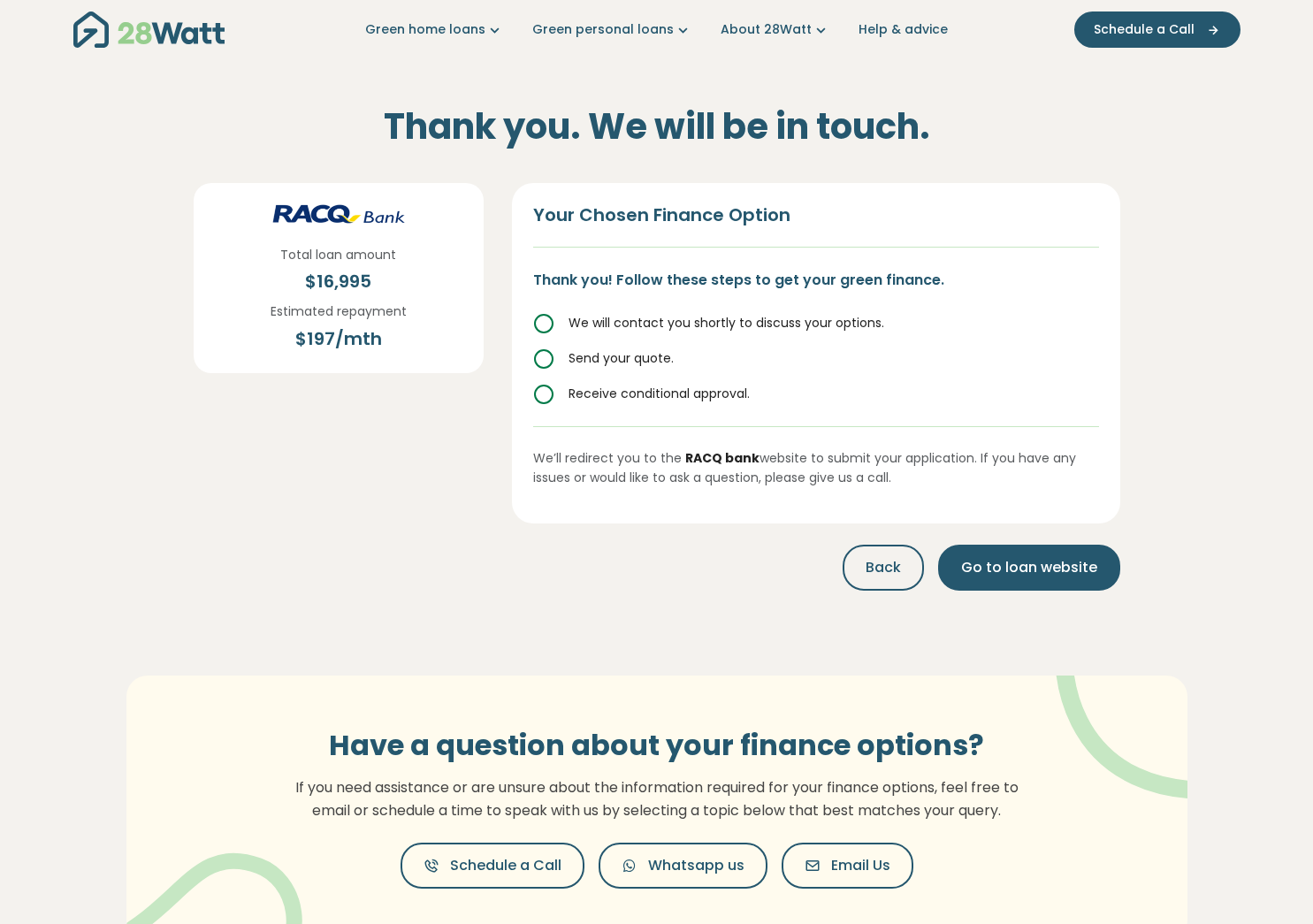
scroll to position [0, 0]
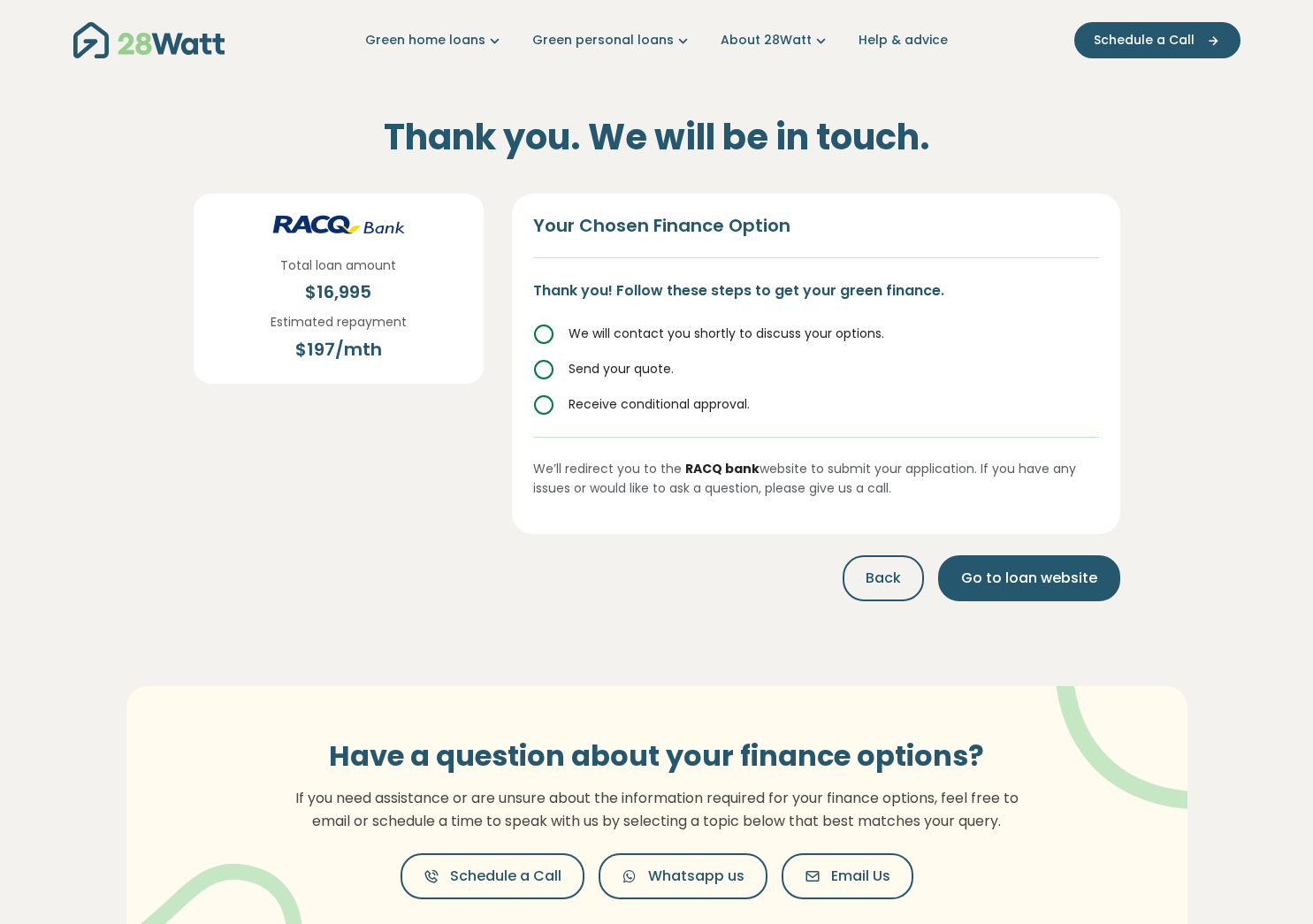
click at [548, 323] on icon at bounding box center [544, 334] width 21 height 21
click at [547, 330] on icon at bounding box center [544, 334] width 21 height 21
click at [545, 368] on icon at bounding box center [544, 369] width 21 height 21
click at [548, 399] on icon at bounding box center [544, 405] width 21 height 21
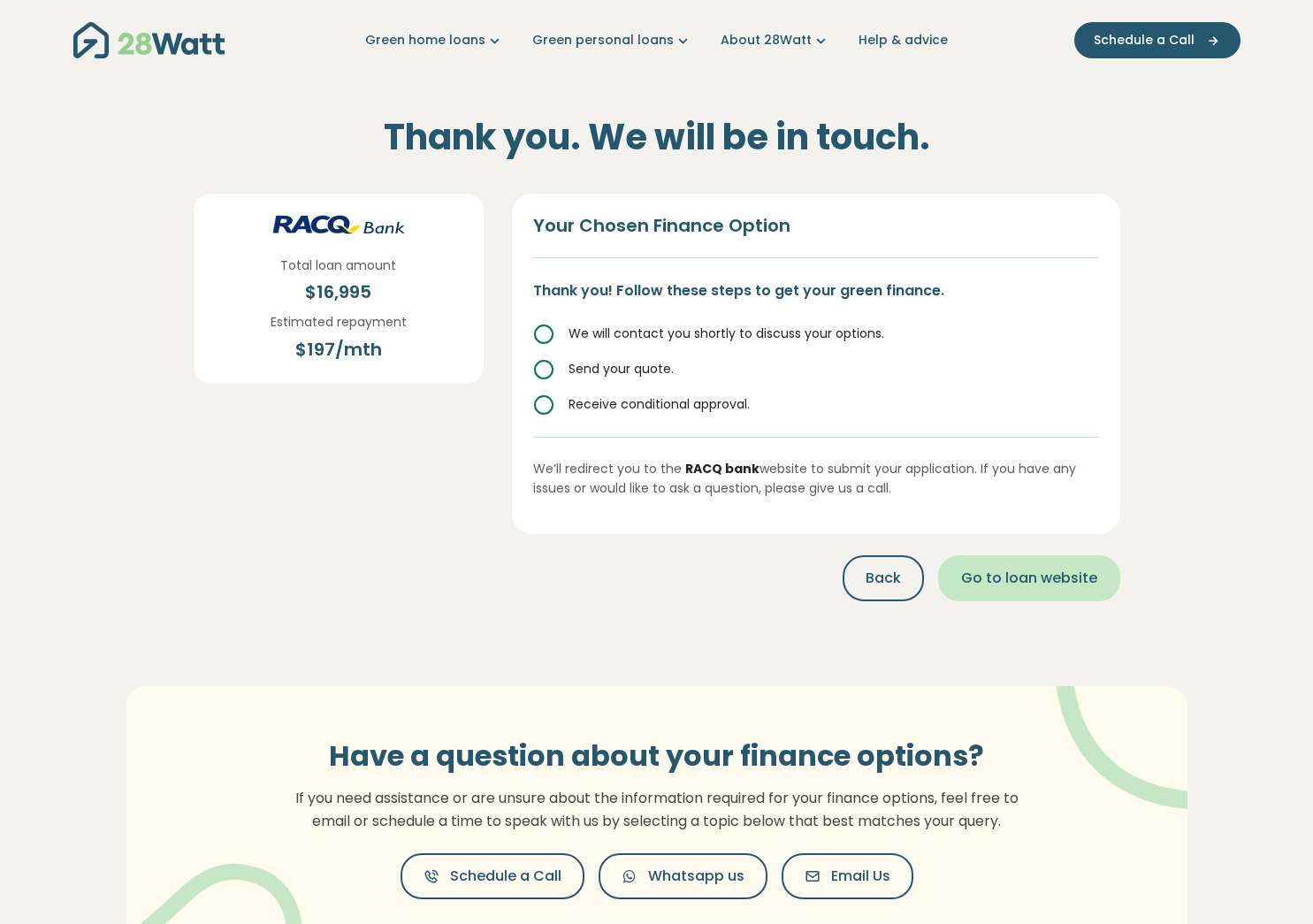
click at [1062, 579] on span "Go to loan website" at bounding box center [1029, 578] width 136 height 21
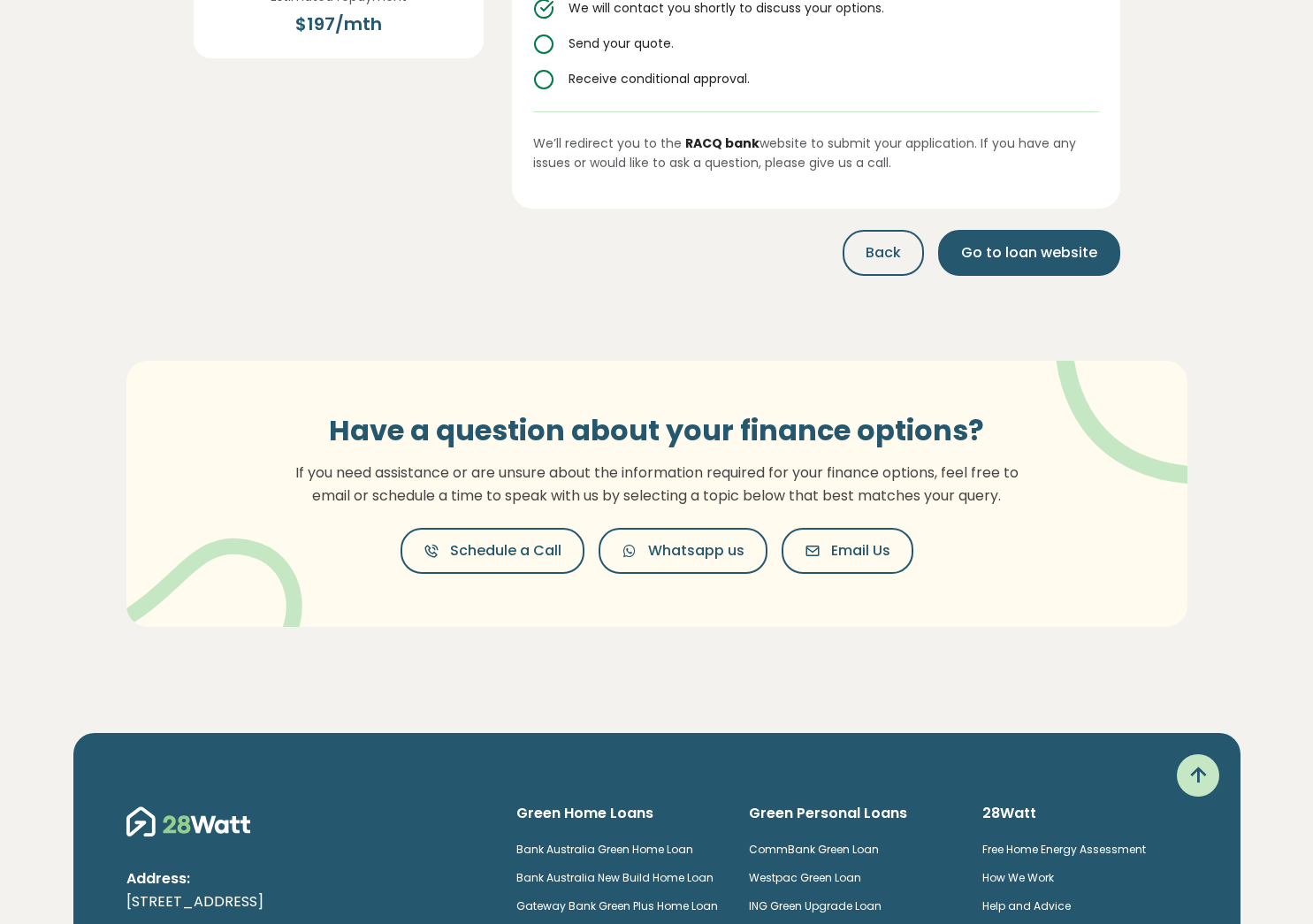
scroll to position [64, 0]
